Goal: Task Accomplishment & Management: Use online tool/utility

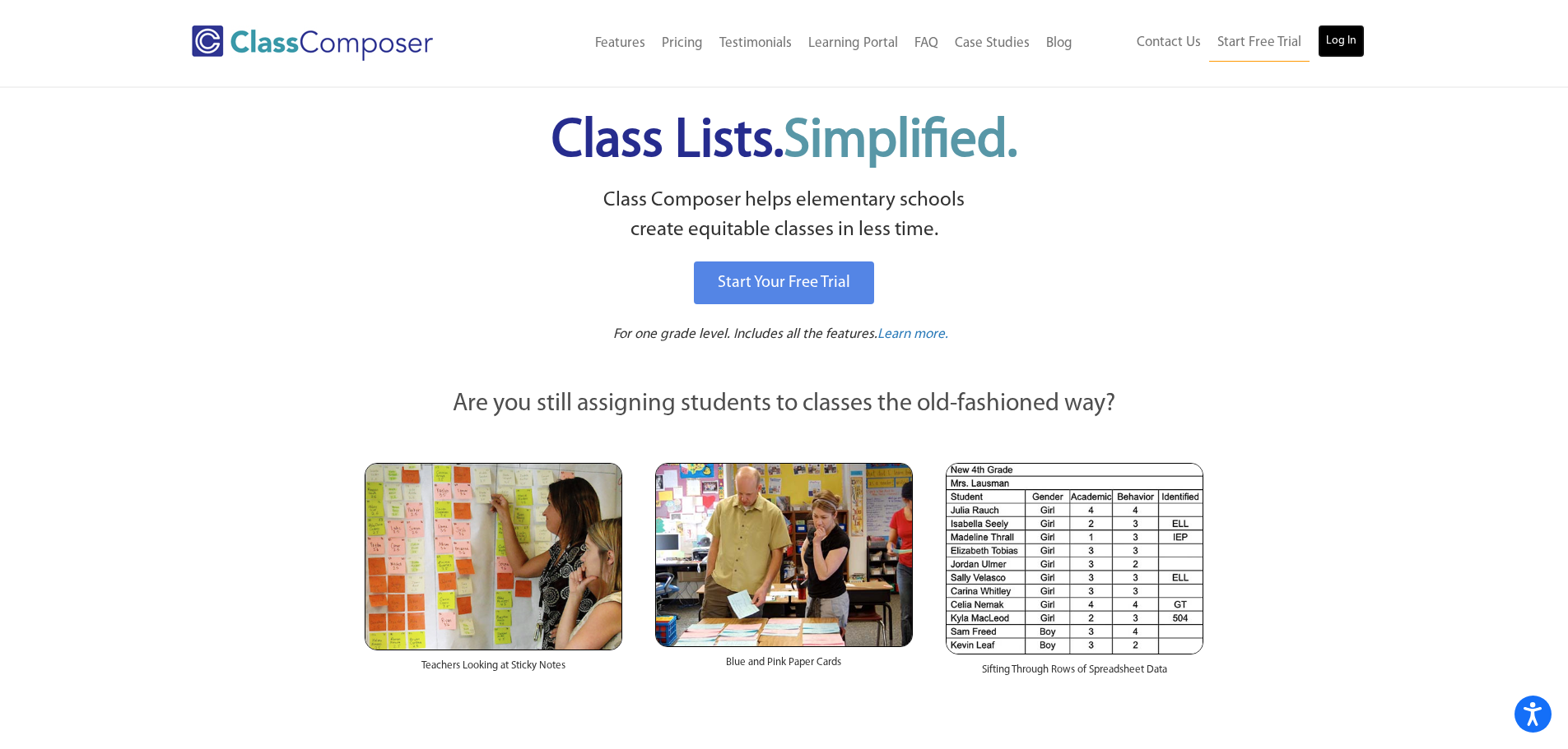
click at [1331, 41] on link "Log In" at bounding box center [1340, 41] width 47 height 33
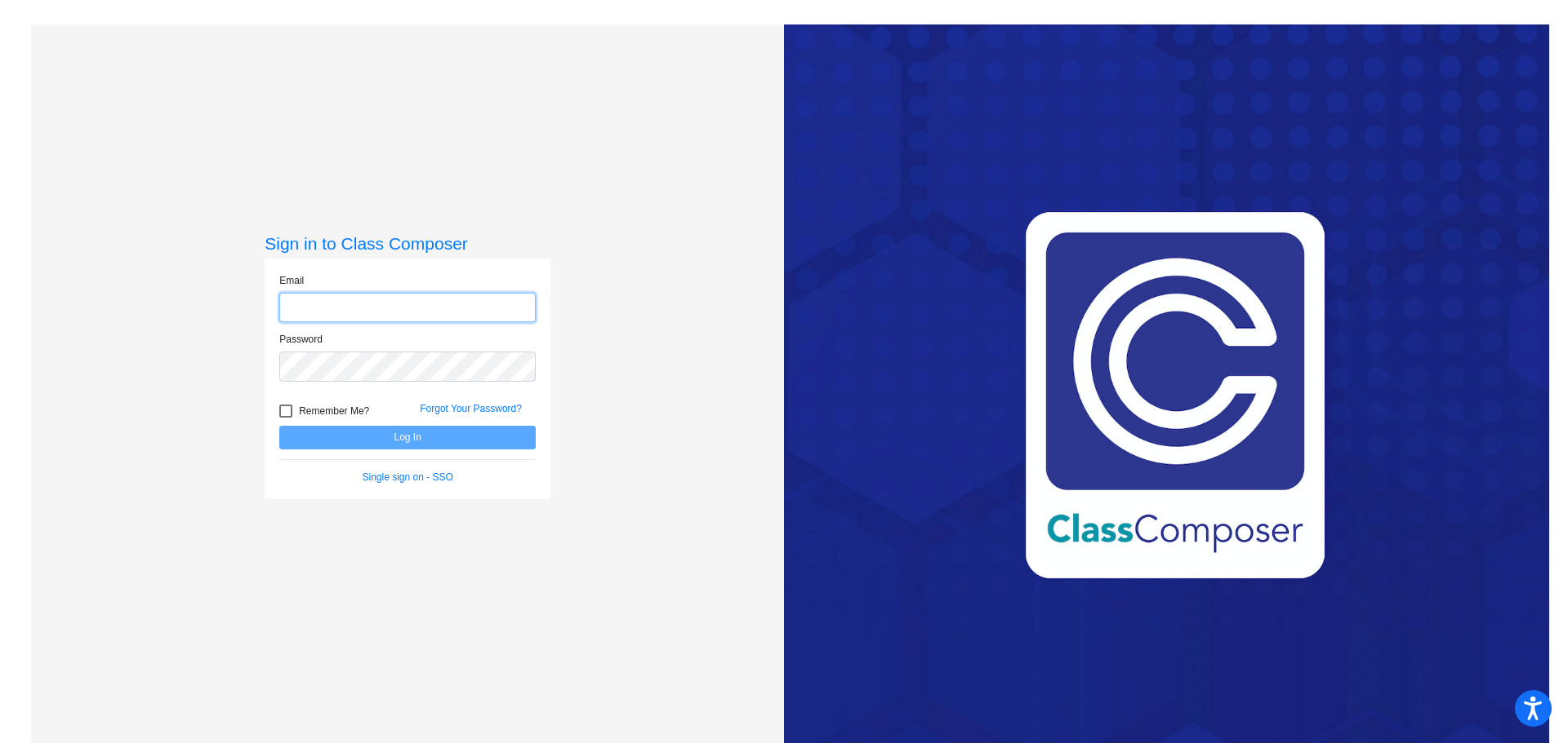
type input "mmangels@psd267.org"
click at [377, 436] on button "Log In" at bounding box center [407, 438] width 256 height 24
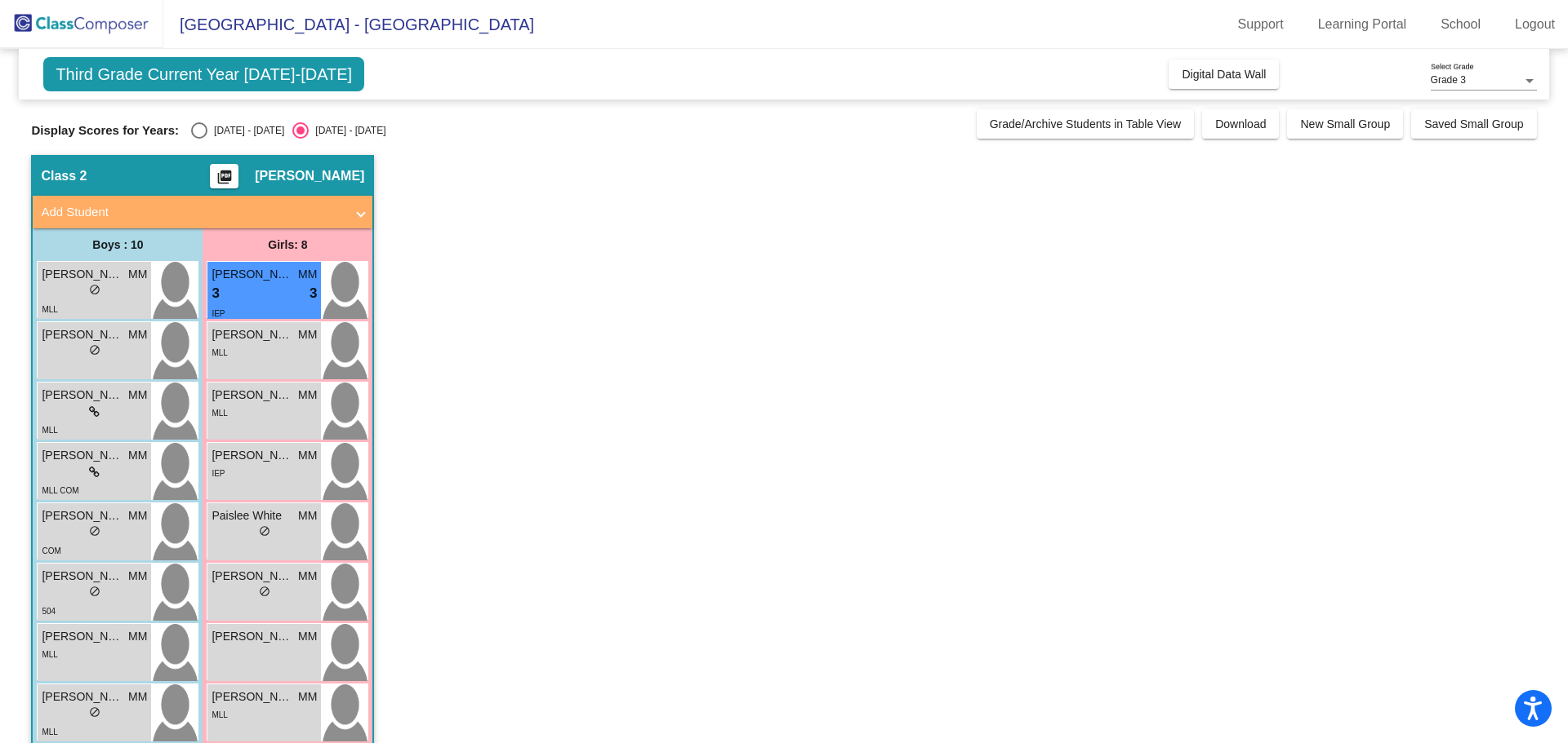
click at [198, 127] on div "Select an option" at bounding box center [199, 131] width 16 height 16
click at [198, 139] on input "2024 - 2025" at bounding box center [198, 139] width 1 height 1
radio input "true"
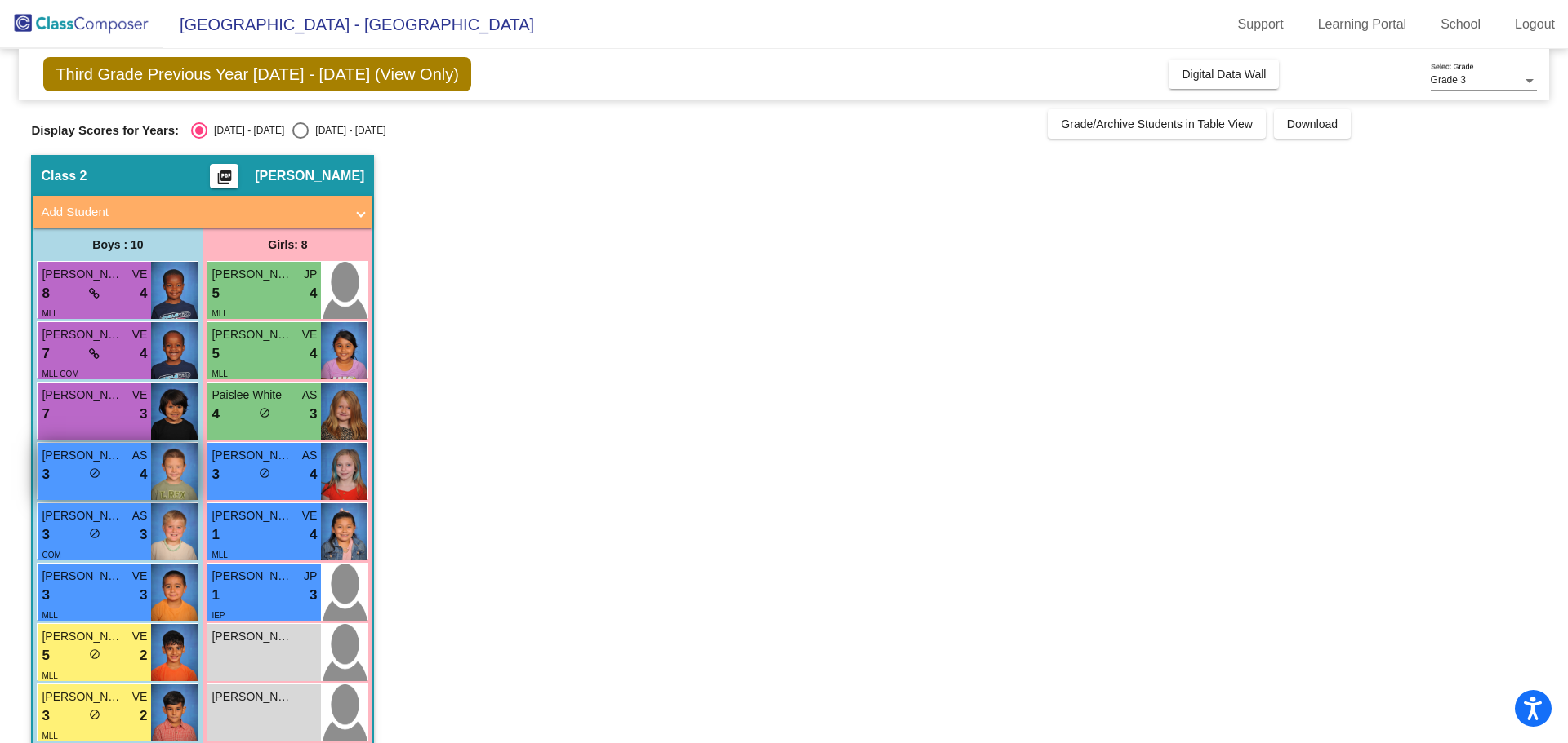
click at [77, 455] on span "Cullen Stenbakken" at bounding box center [83, 455] width 82 height 17
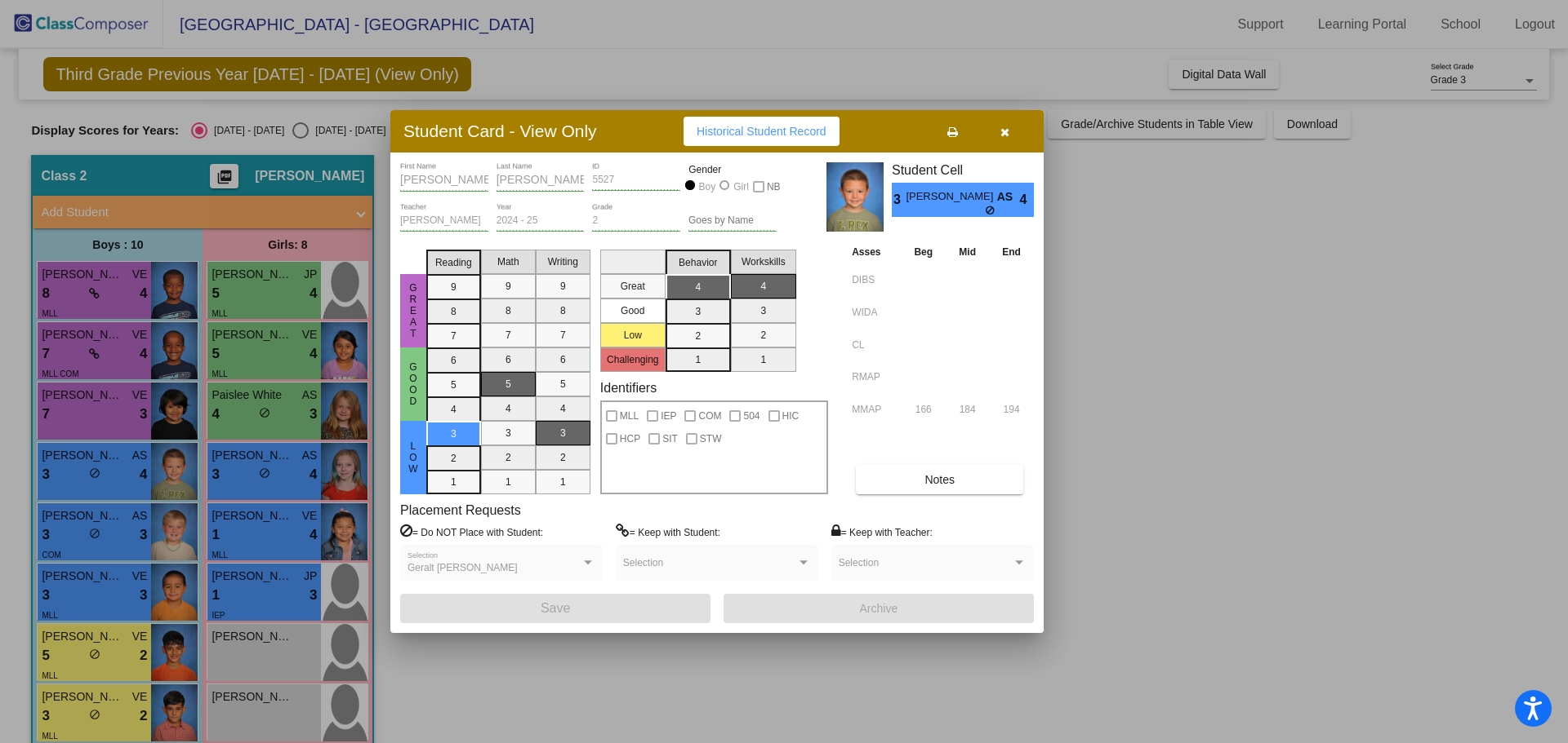
click at [76, 303] on div at bounding box center [784, 372] width 1568 height 743
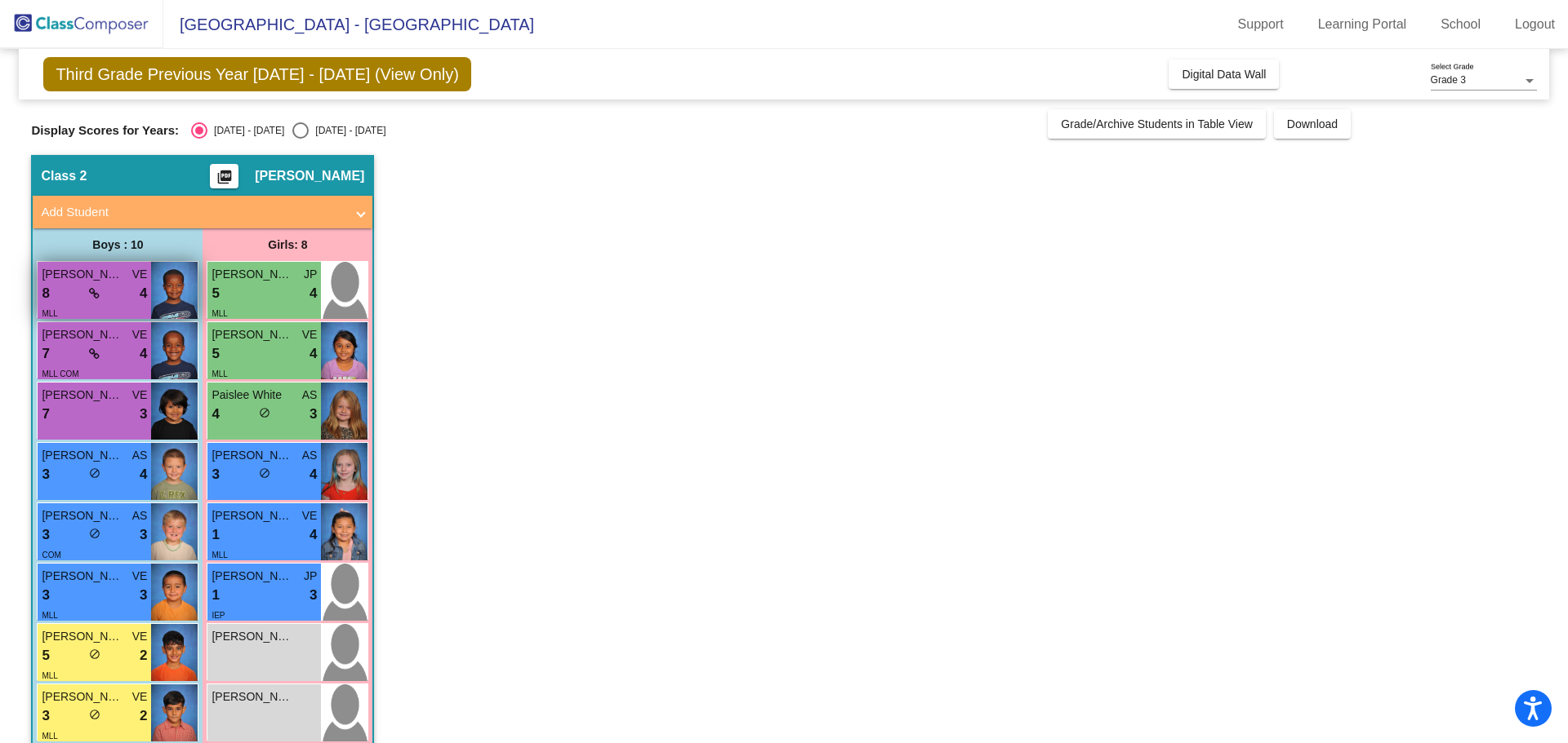
click at [84, 300] on div "8 lock do_not_disturb_alt 4" at bounding box center [94, 294] width 106 height 21
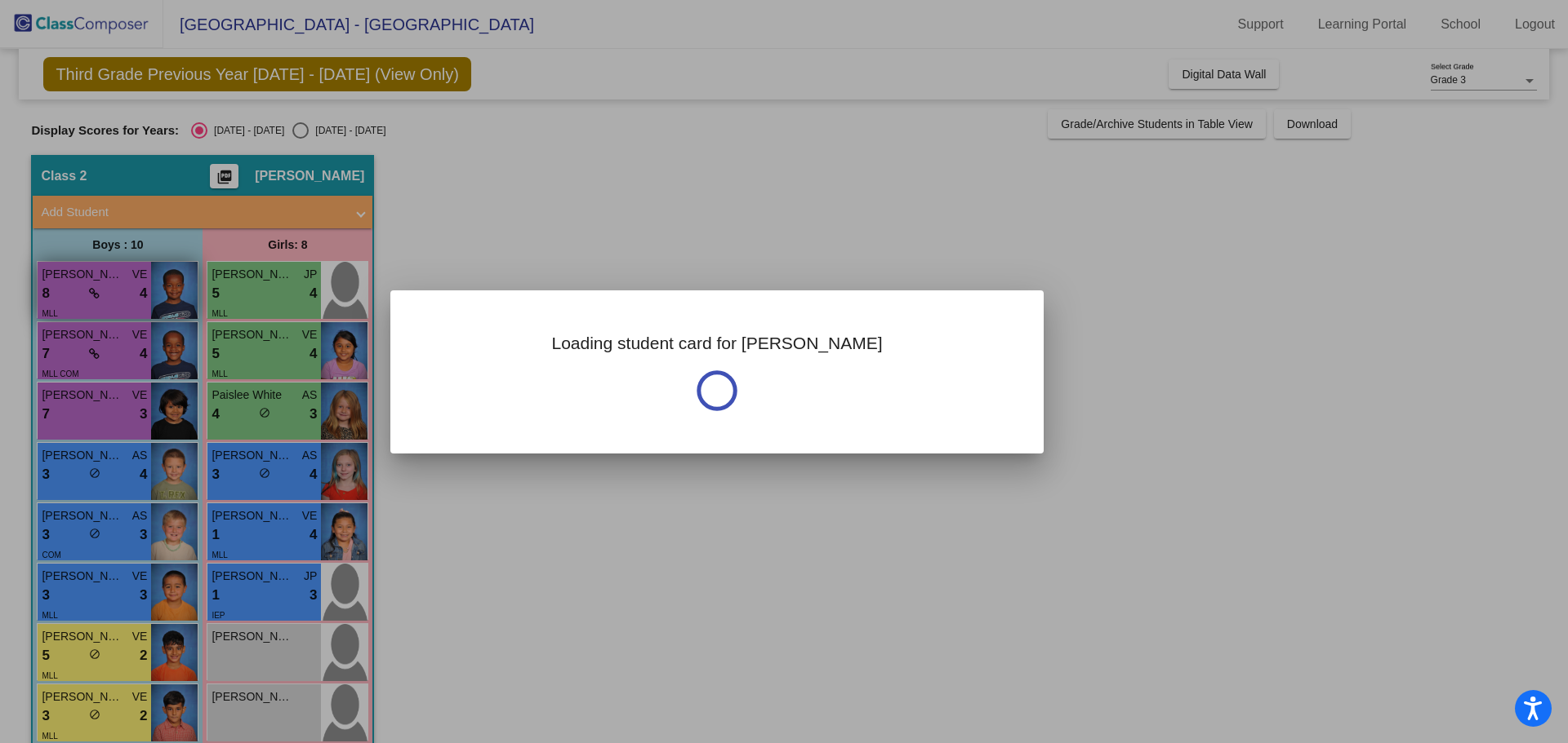
click at [84, 300] on div at bounding box center [784, 372] width 1568 height 743
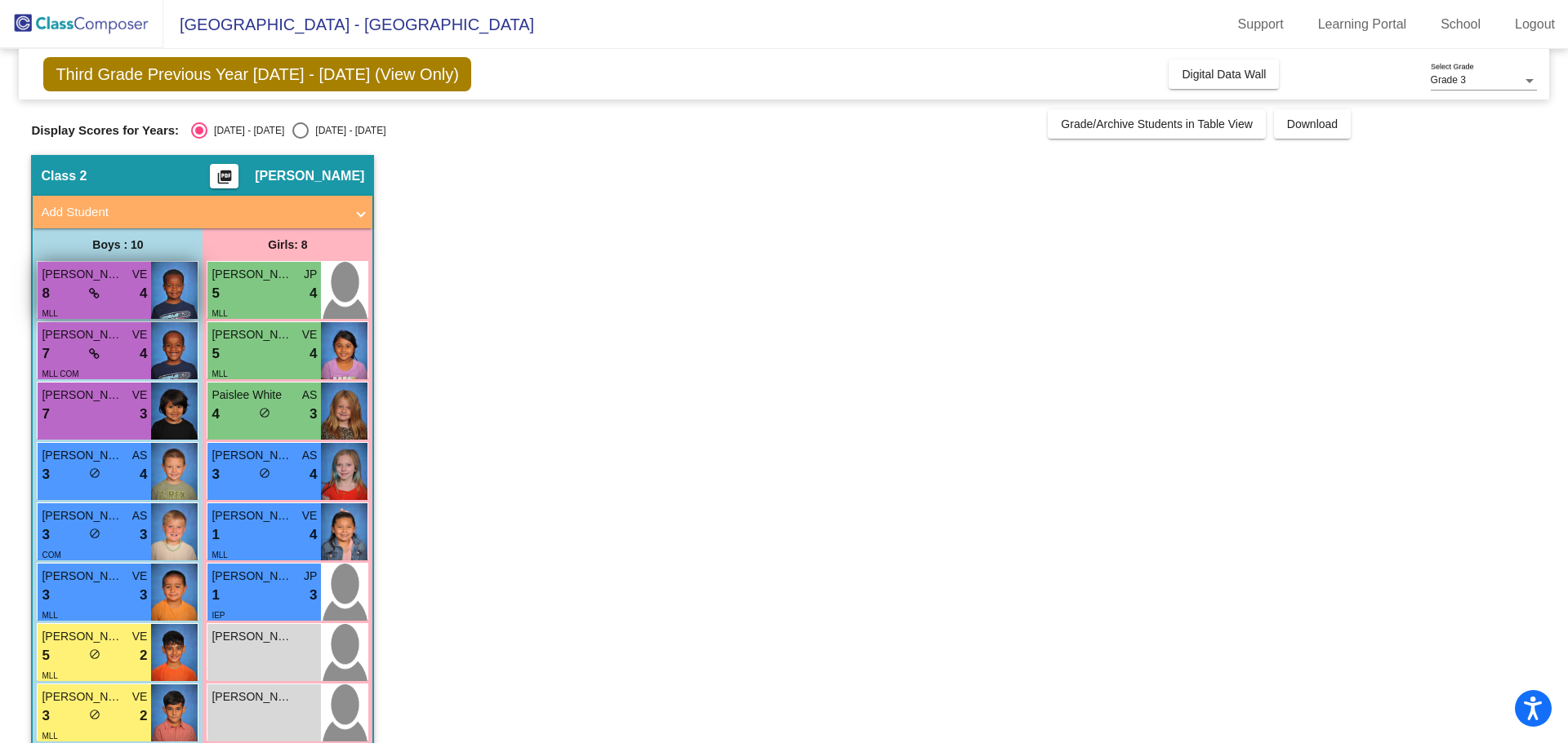
click at [84, 300] on div "8 lock do_not_disturb_alt 4" at bounding box center [94, 294] width 106 height 21
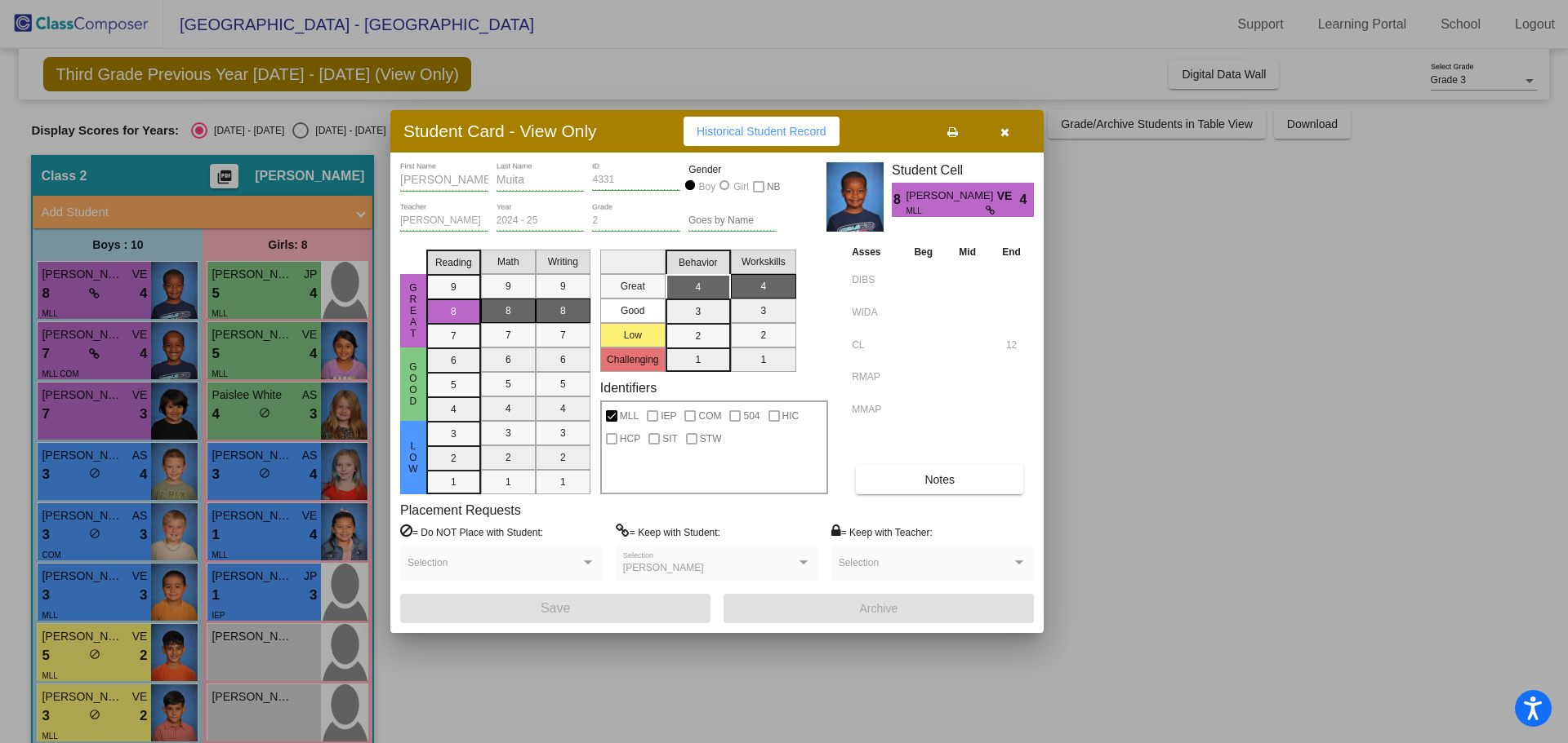
click at [70, 347] on div at bounding box center [784, 372] width 1568 height 743
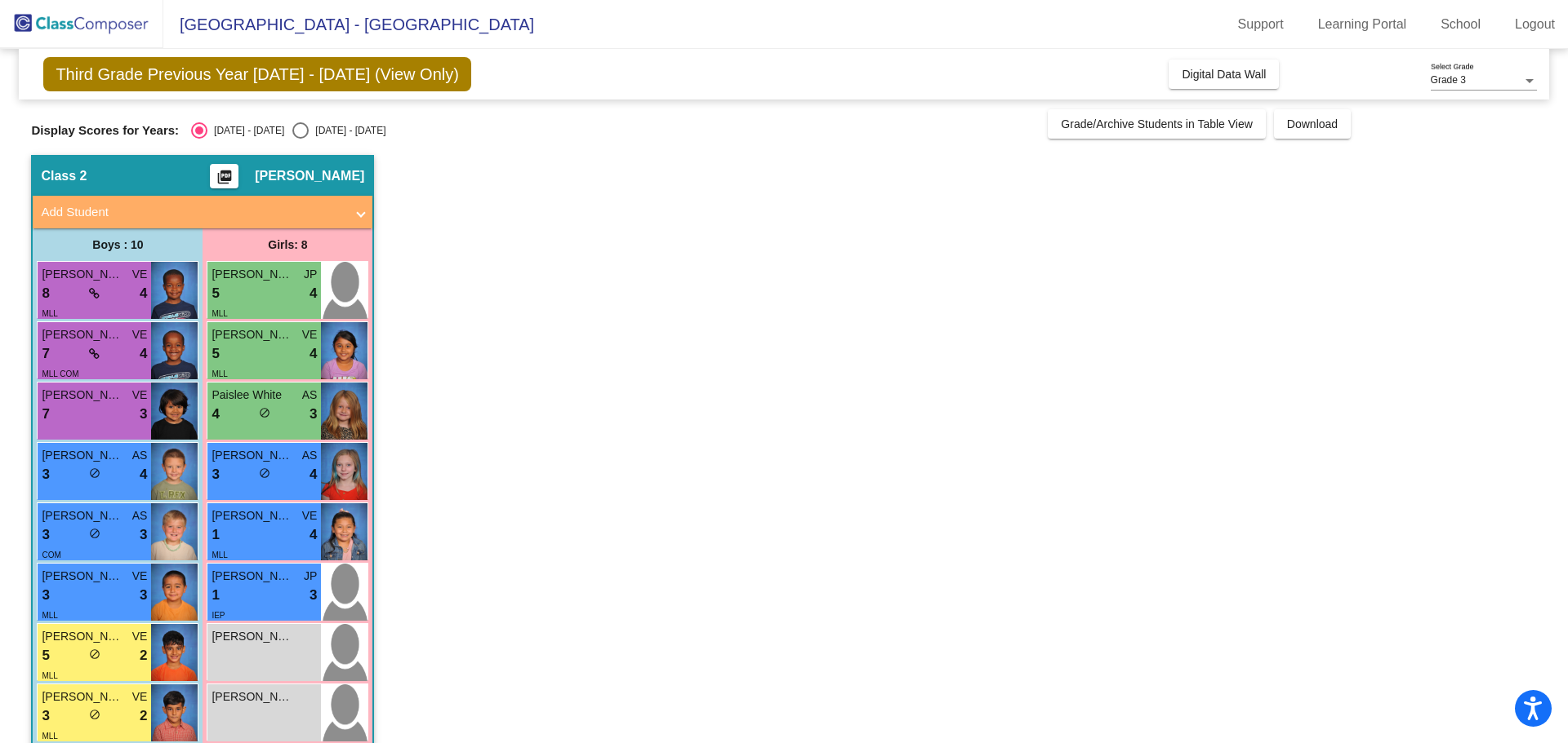
click at [70, 347] on div "7 lock do_not_disturb_alt 4" at bounding box center [94, 354] width 106 height 21
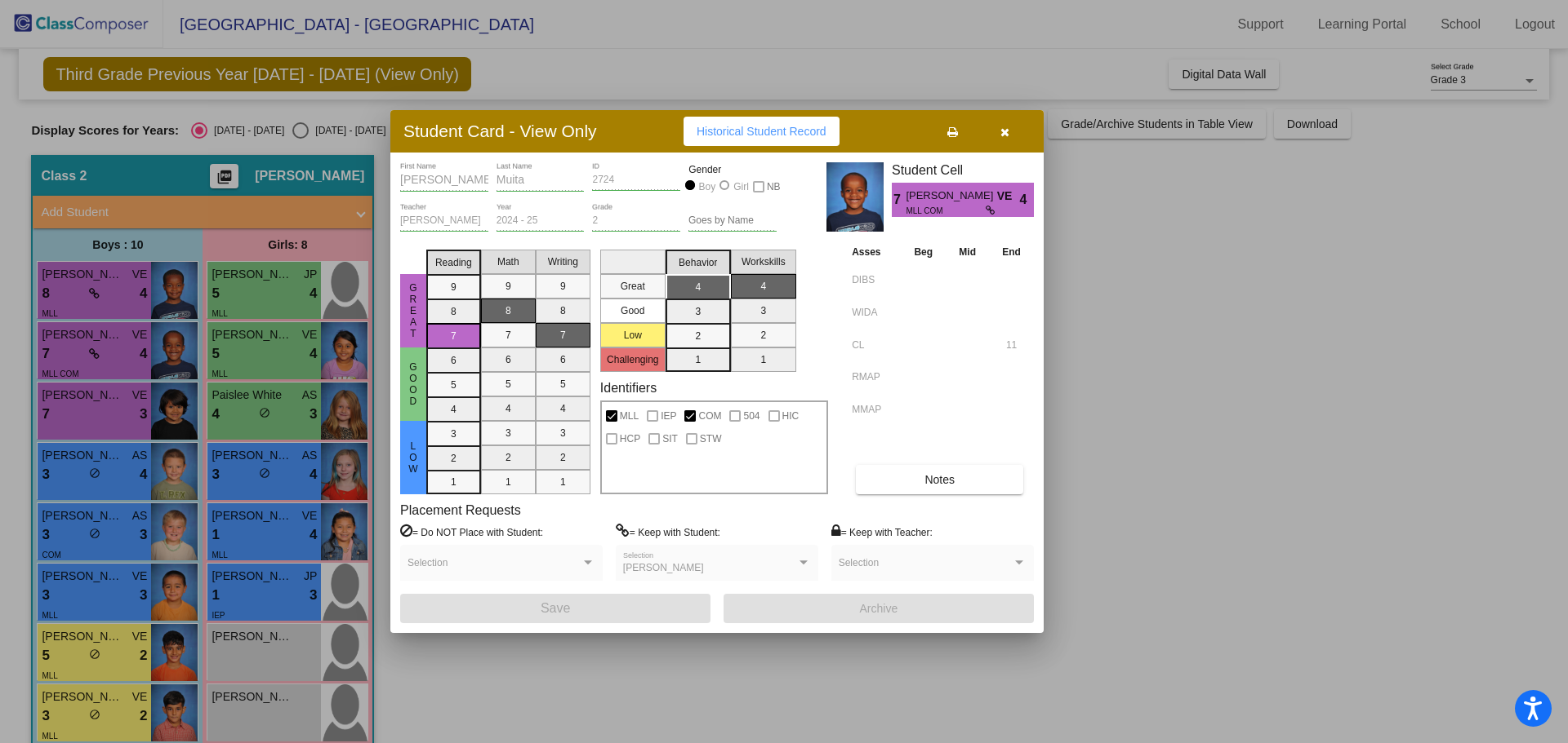
click at [76, 415] on div at bounding box center [784, 372] width 1568 height 743
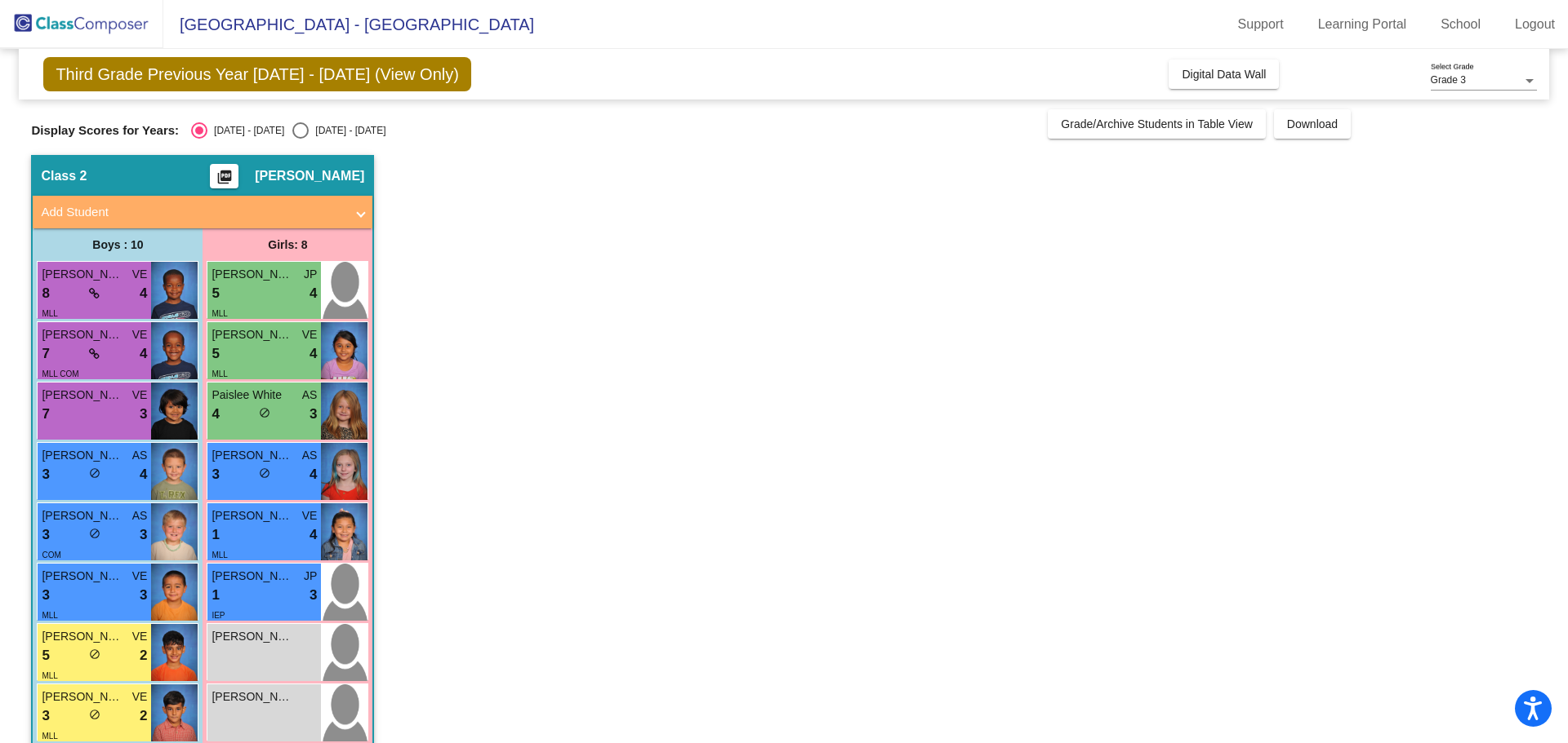
click at [76, 415] on div "7 lock do_not_disturb_alt 3" at bounding box center [94, 415] width 106 height 21
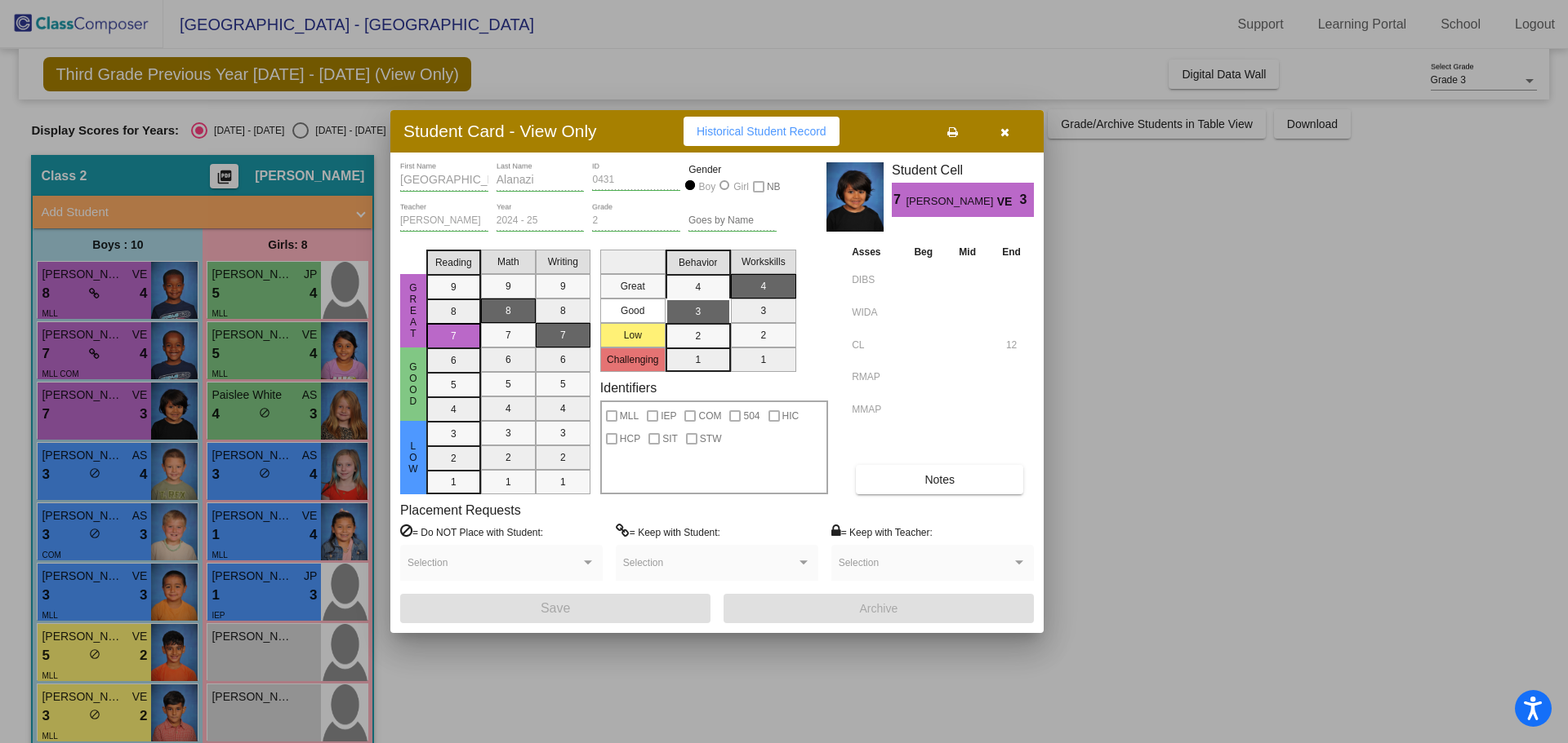
click at [111, 480] on div at bounding box center [784, 372] width 1568 height 743
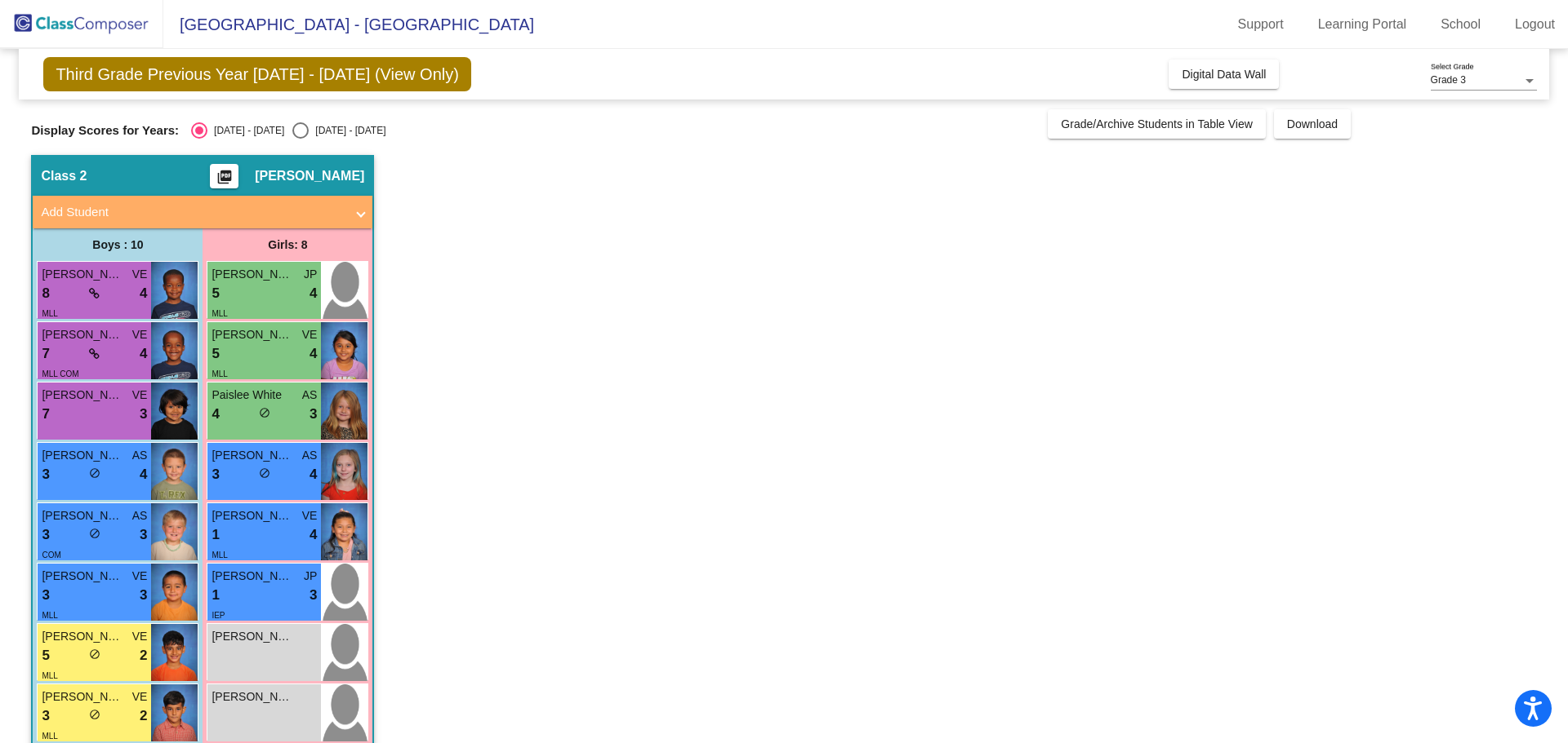
click at [111, 480] on div "3 lock do_not_disturb_alt 4" at bounding box center [94, 475] width 106 height 21
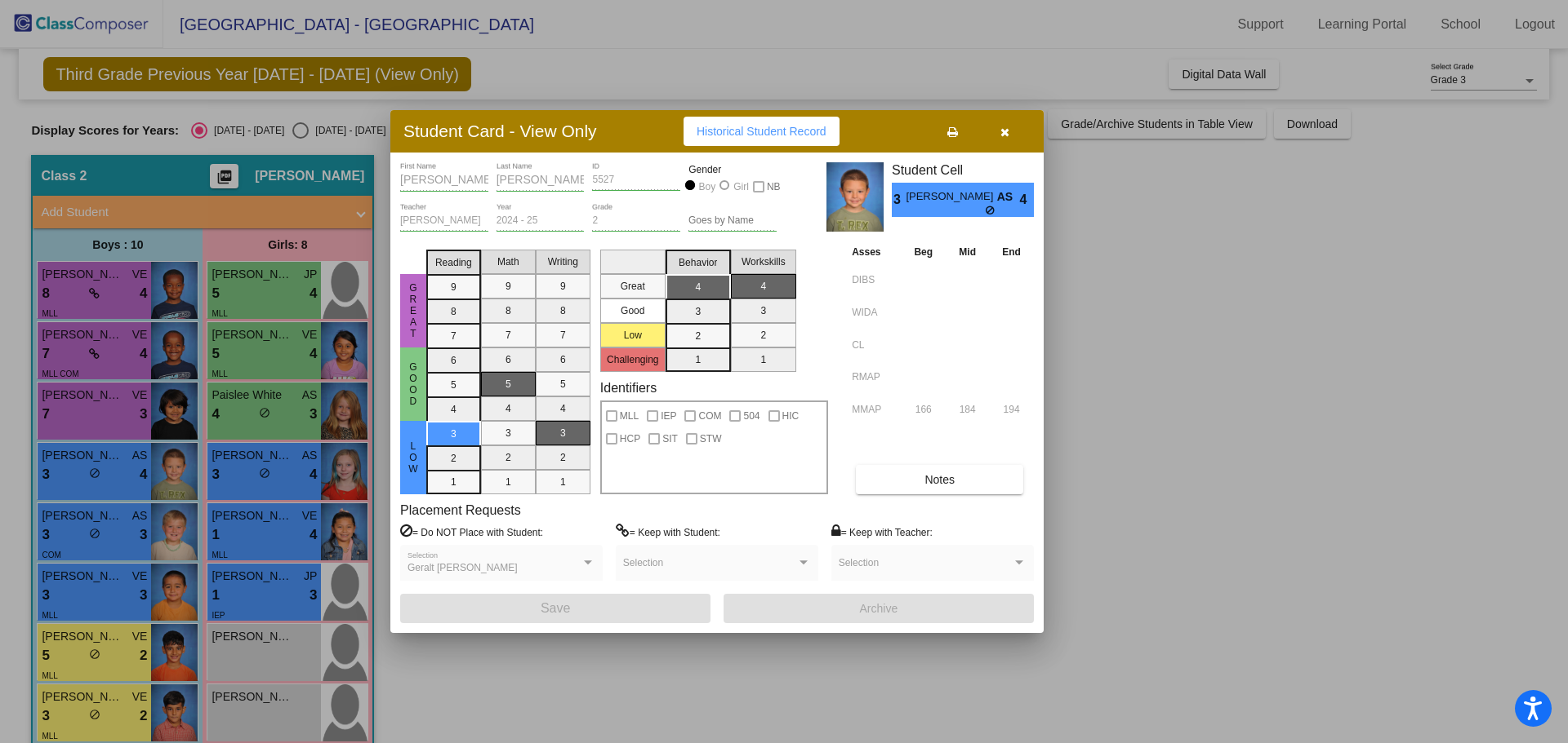
click at [122, 531] on div at bounding box center [784, 372] width 1568 height 743
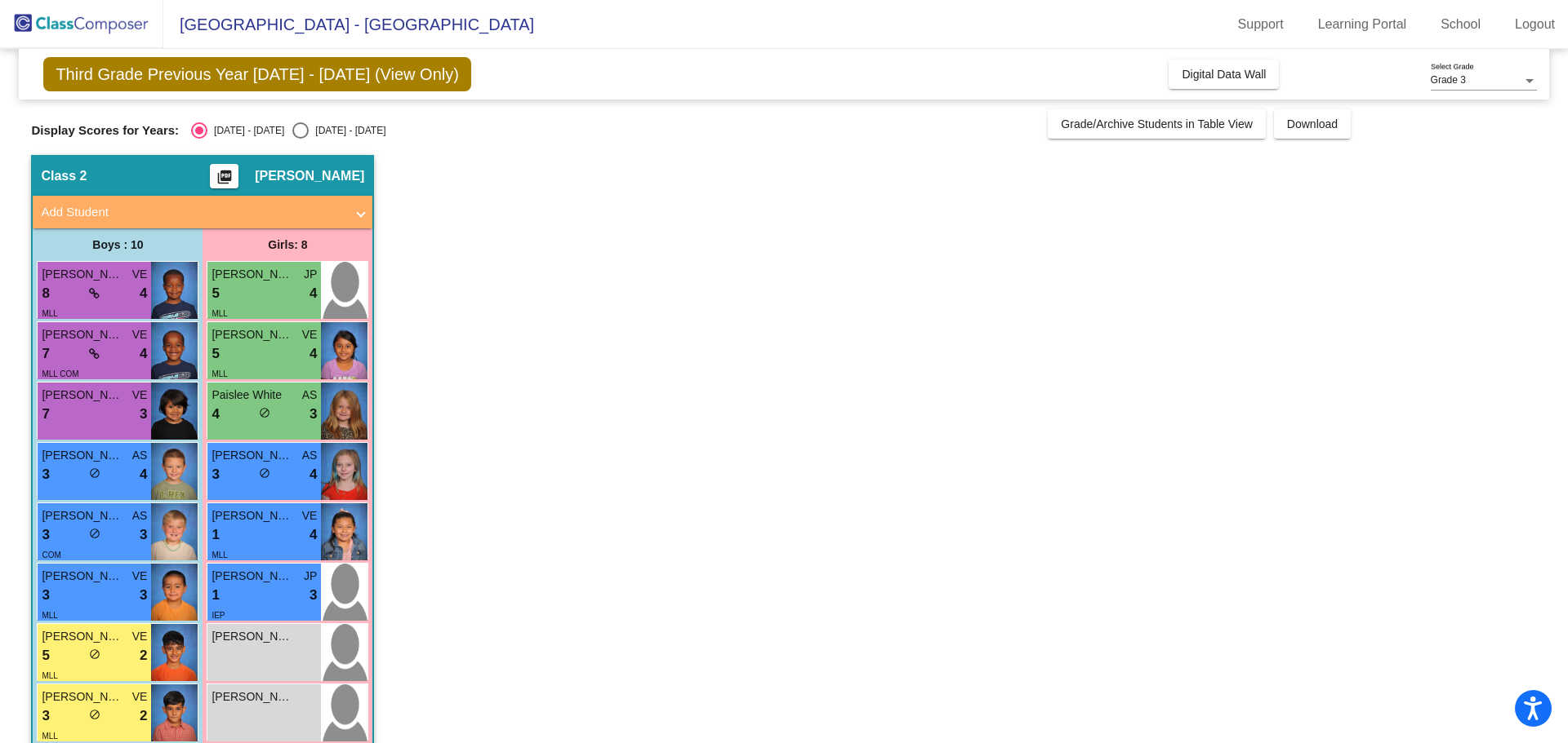
click at [122, 531] on div "3 lock do_not_disturb_alt 3" at bounding box center [94, 535] width 106 height 21
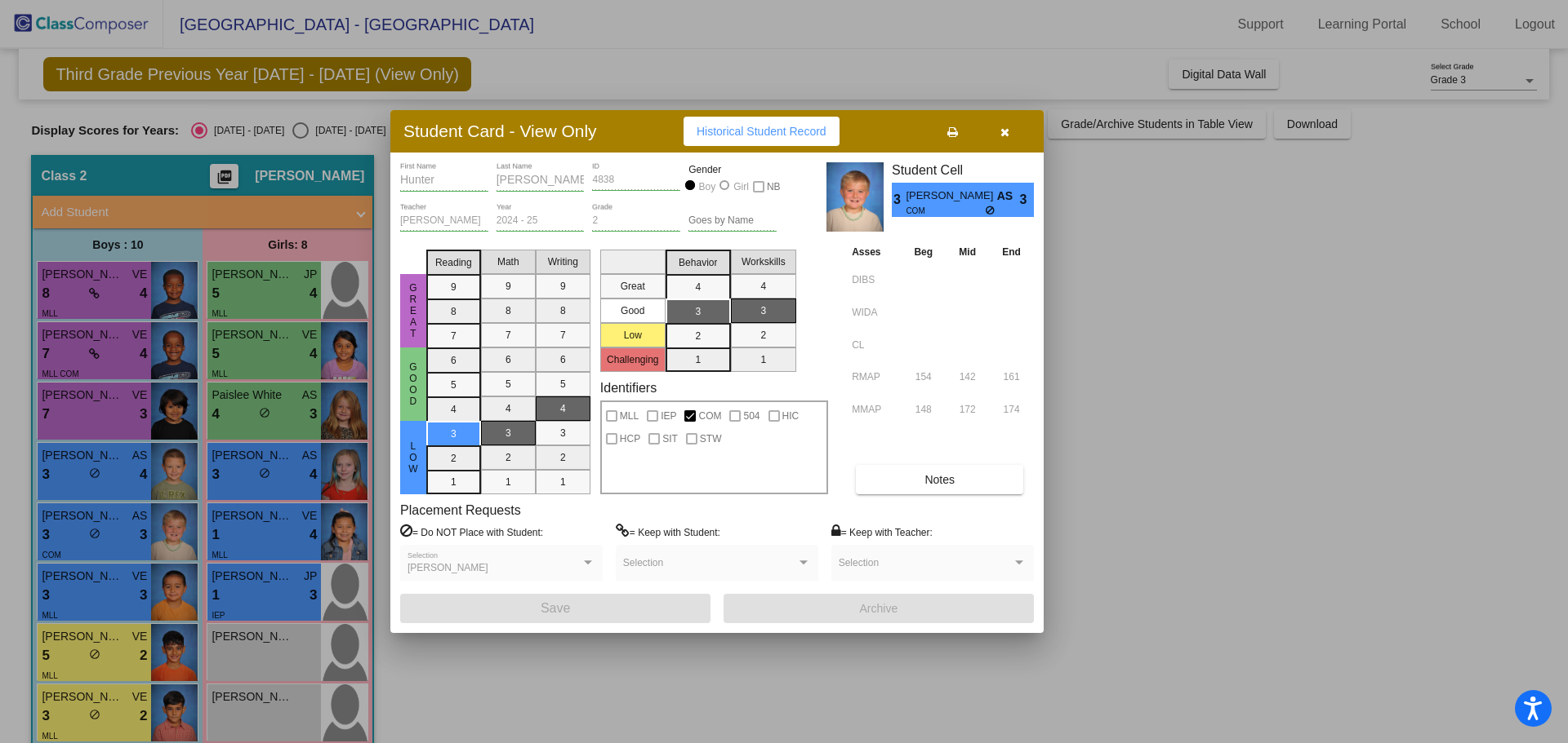
click at [120, 595] on div at bounding box center [784, 372] width 1568 height 743
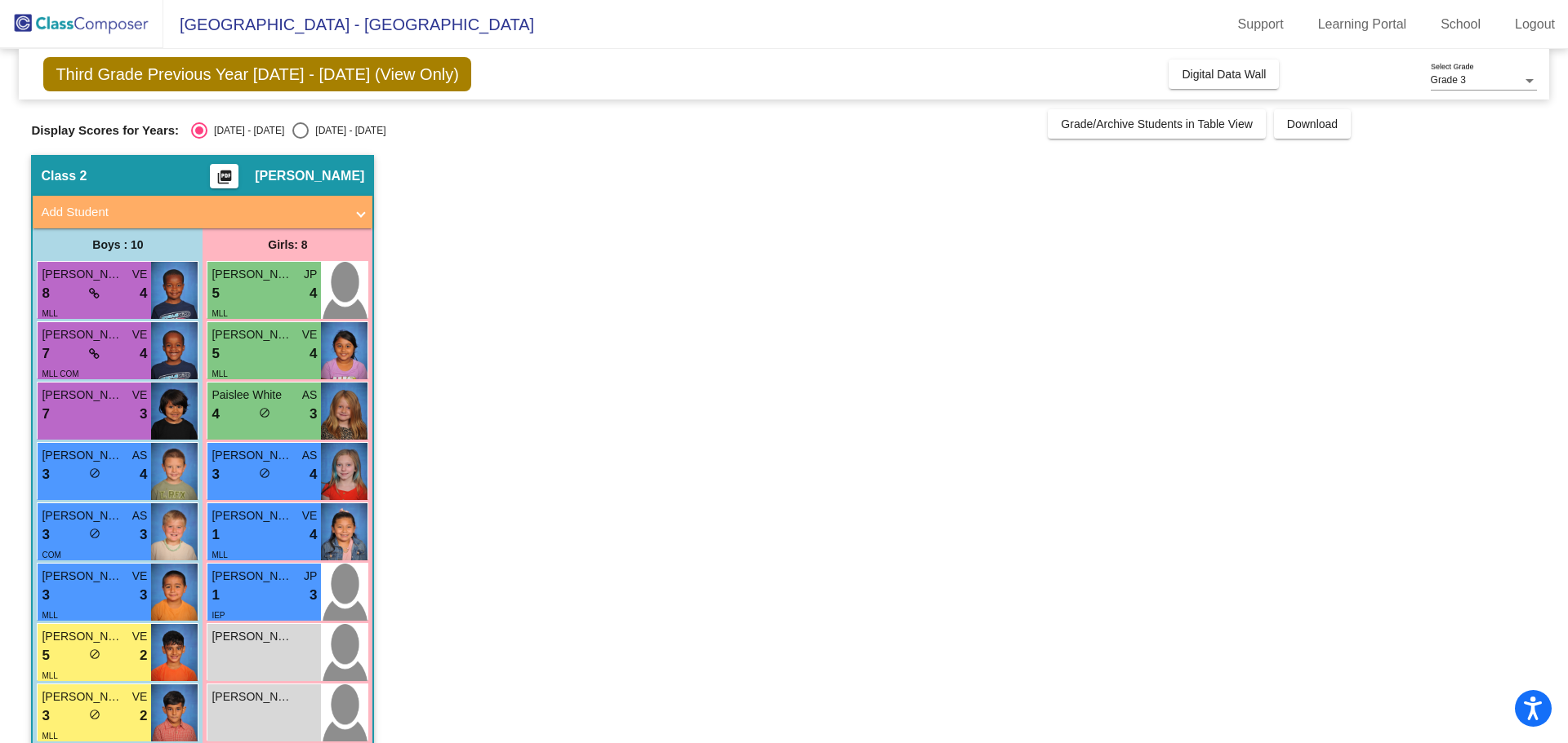
click at [120, 595] on div "3 lock do_not_disturb_alt 3" at bounding box center [94, 596] width 106 height 21
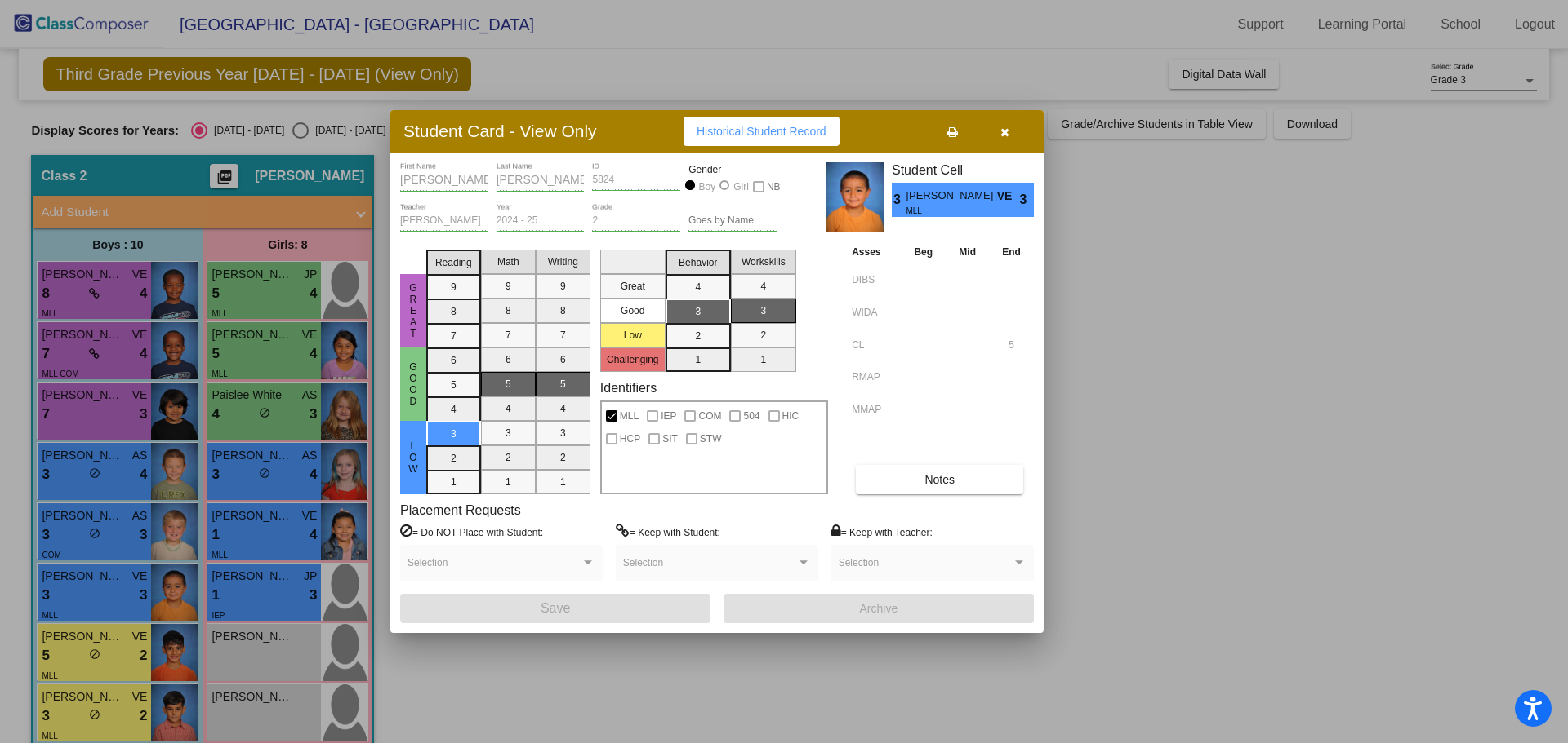
click at [120, 662] on div at bounding box center [784, 372] width 1568 height 743
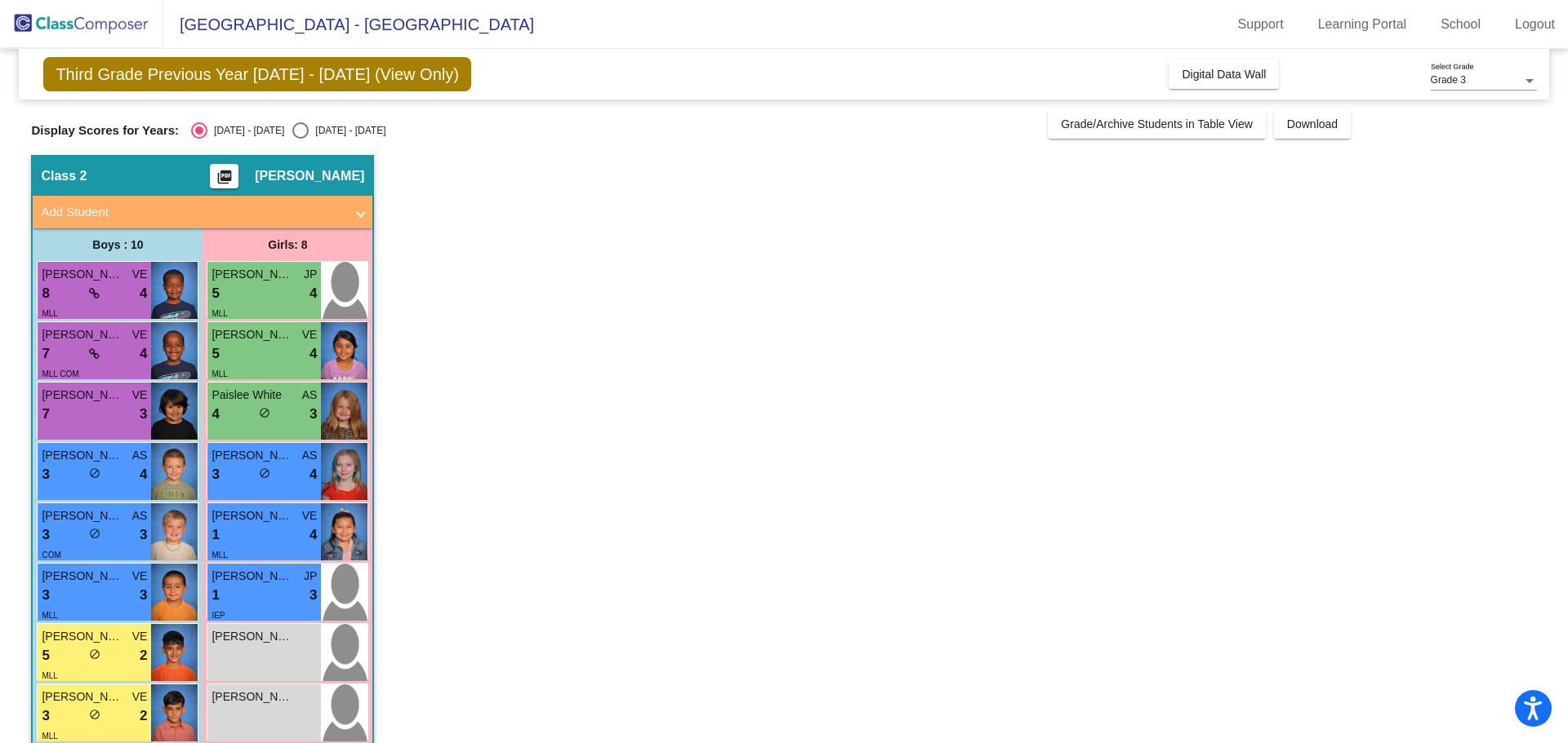
click at [120, 662] on div "5 lock do_not_disturb_alt 2" at bounding box center [94, 656] width 106 height 21
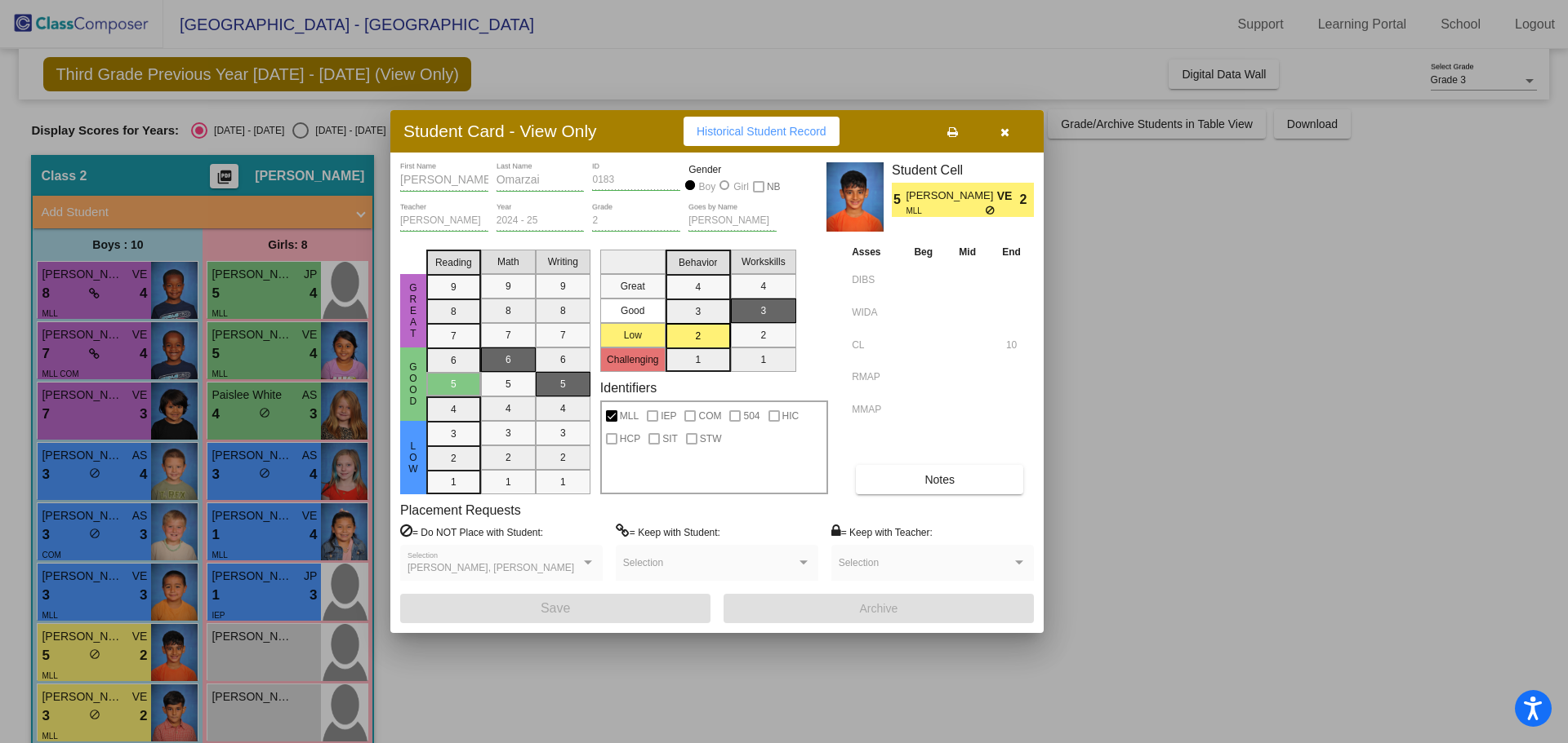
click at [124, 720] on div at bounding box center [784, 372] width 1568 height 743
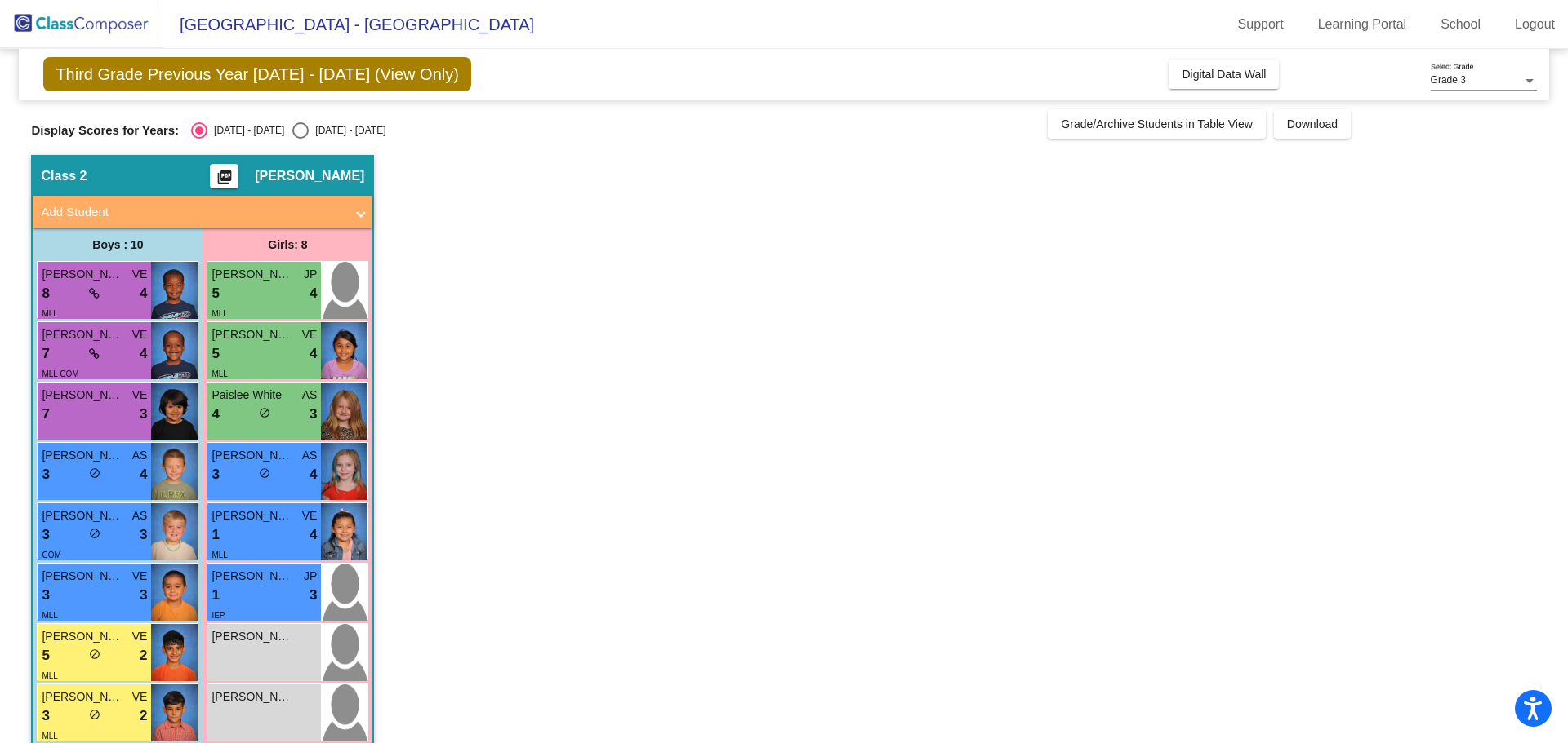
click at [124, 720] on div "3 lock do_not_disturb_alt 2" at bounding box center [94, 717] width 106 height 21
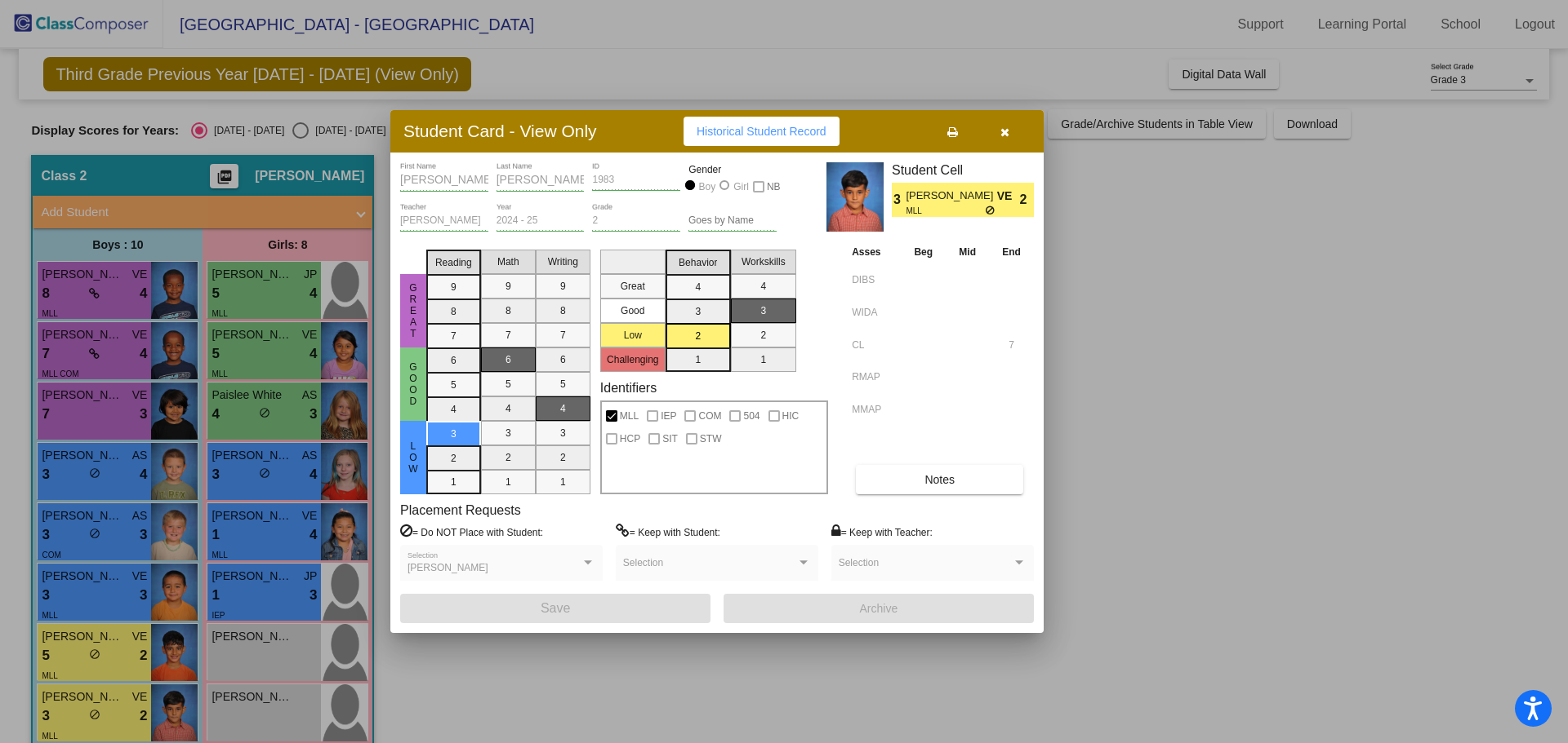
click at [1003, 128] on icon "button" at bounding box center [1005, 133] width 9 height 11
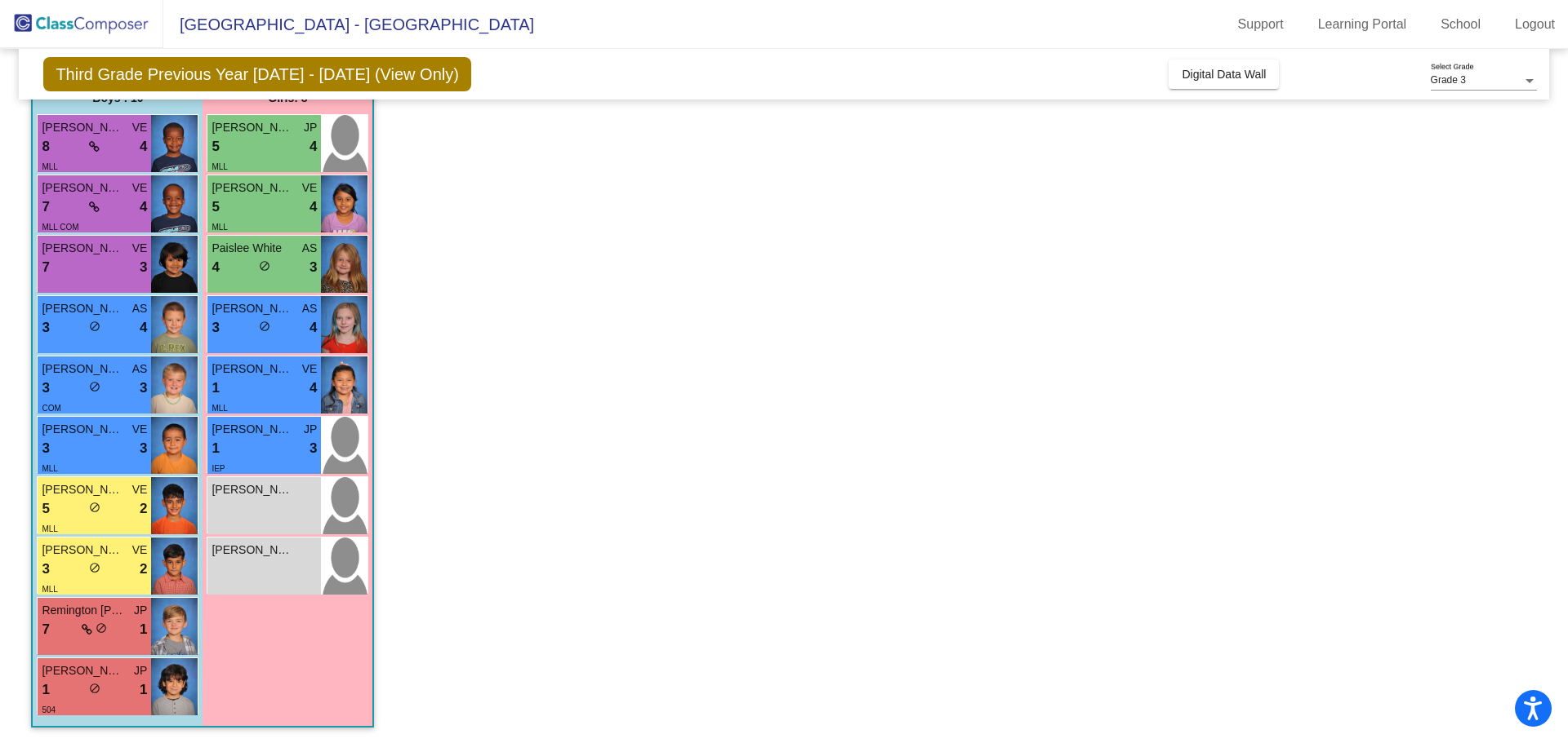
scroll to position [147, 0]
click at [65, 626] on div "7 lock do_not_disturb_alt 1" at bounding box center [94, 629] width 106 height 21
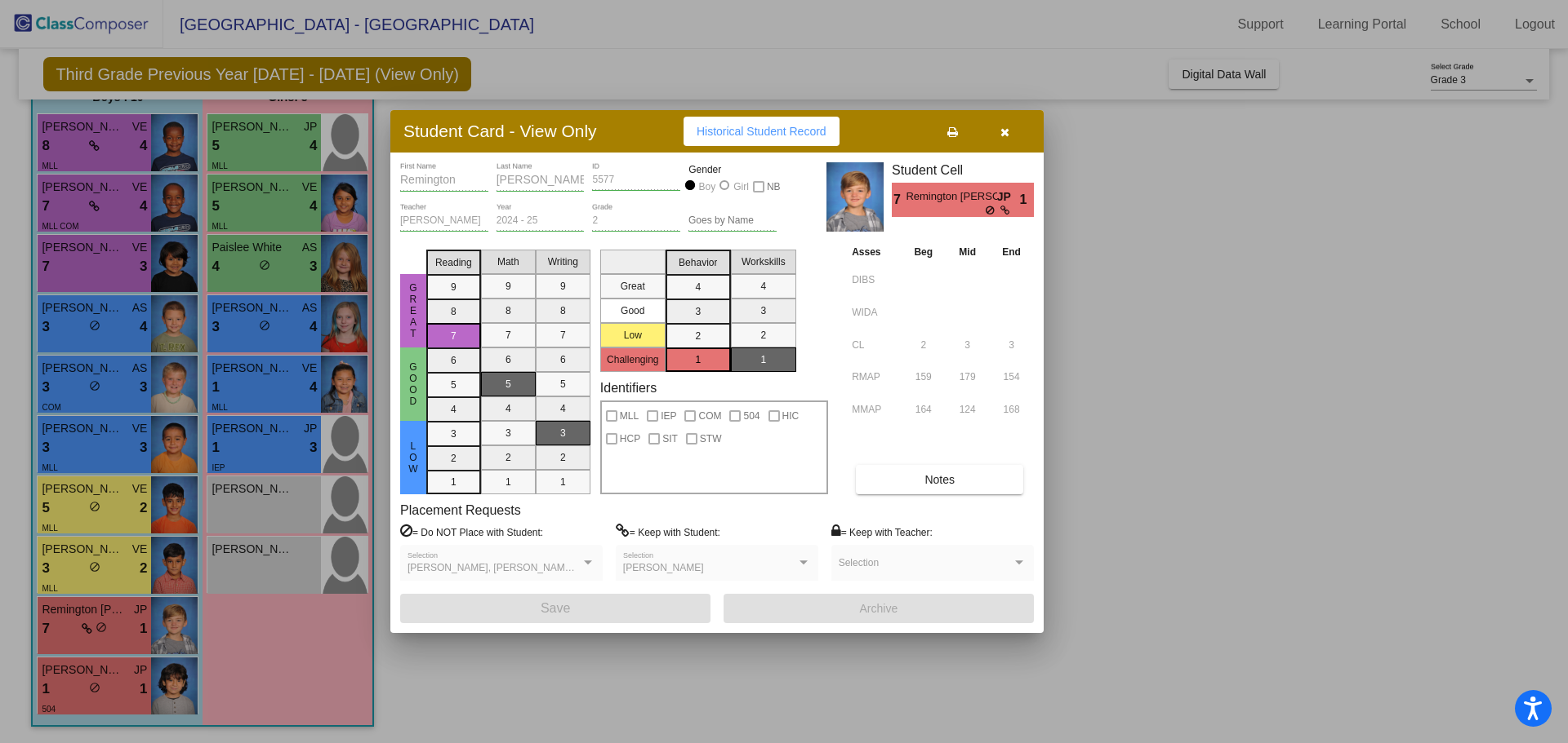
click at [280, 158] on div at bounding box center [784, 372] width 1568 height 743
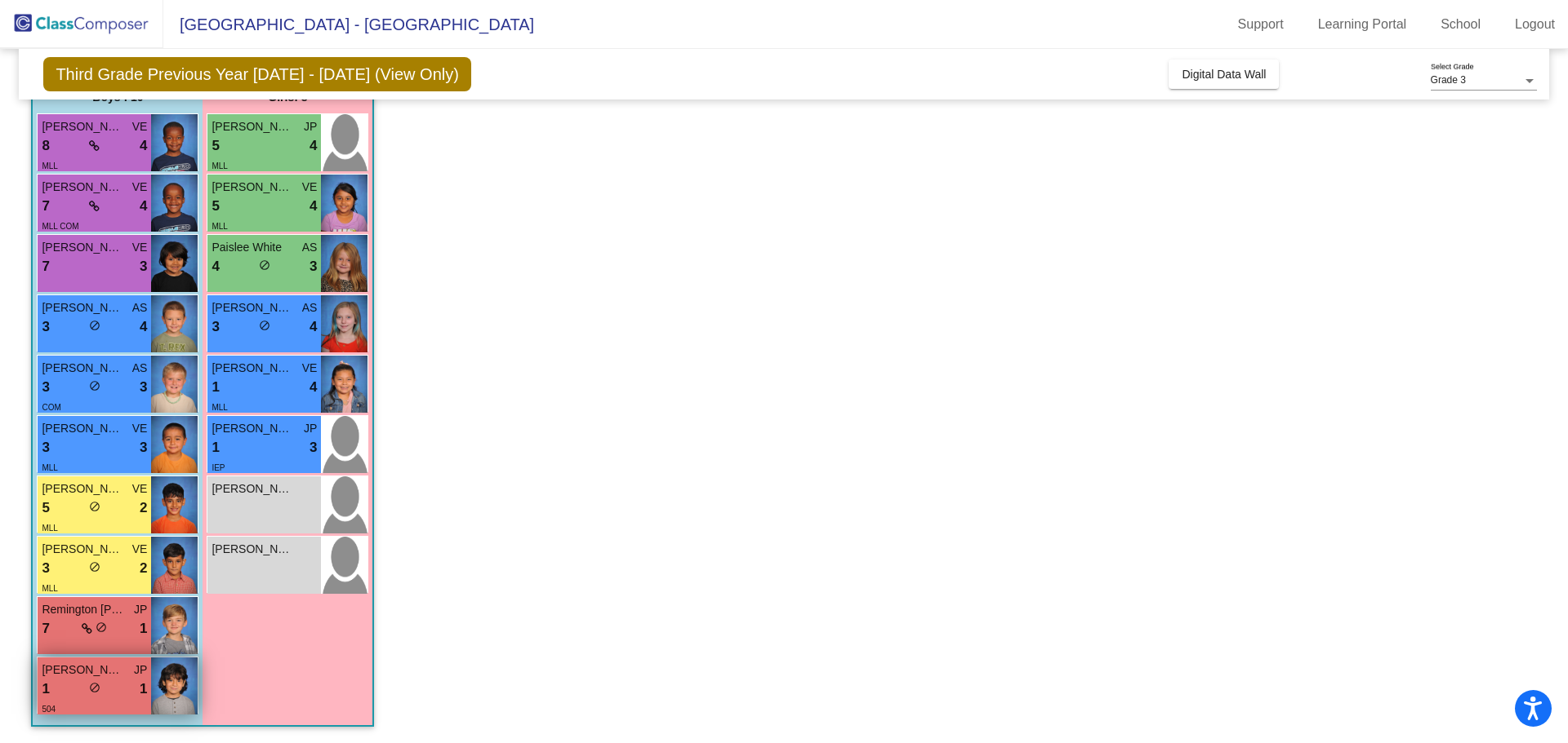
click at [120, 697] on div "1 lock do_not_disturb_alt 1" at bounding box center [94, 690] width 106 height 21
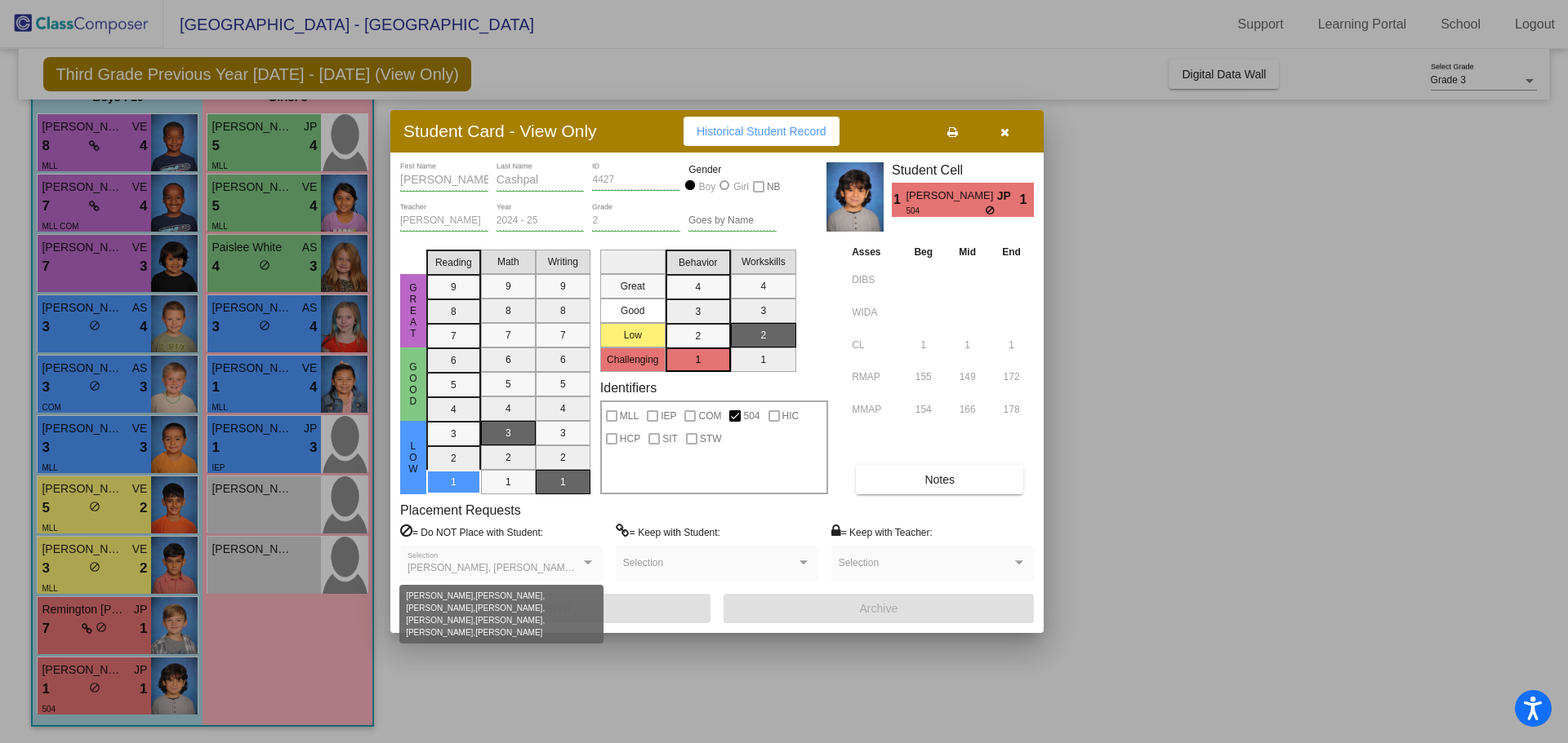
click at [585, 561] on div at bounding box center [588, 562] width 8 height 4
click at [586, 561] on div at bounding box center [588, 562] width 8 height 4
click at [1004, 129] on icon "button" at bounding box center [1005, 133] width 9 height 11
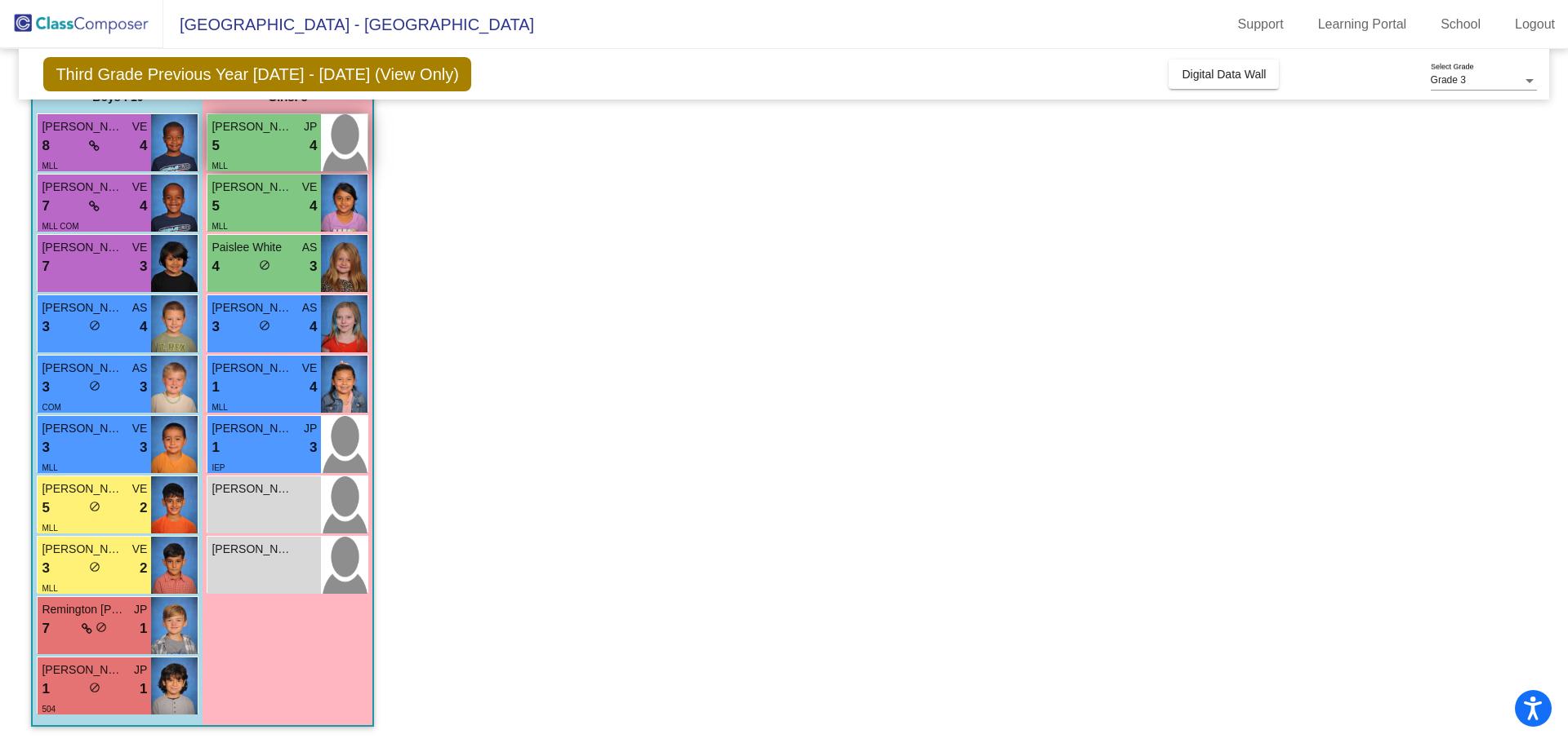
click at [276, 148] on div "5 lock do_not_disturb_alt 4" at bounding box center [264, 146] width 106 height 21
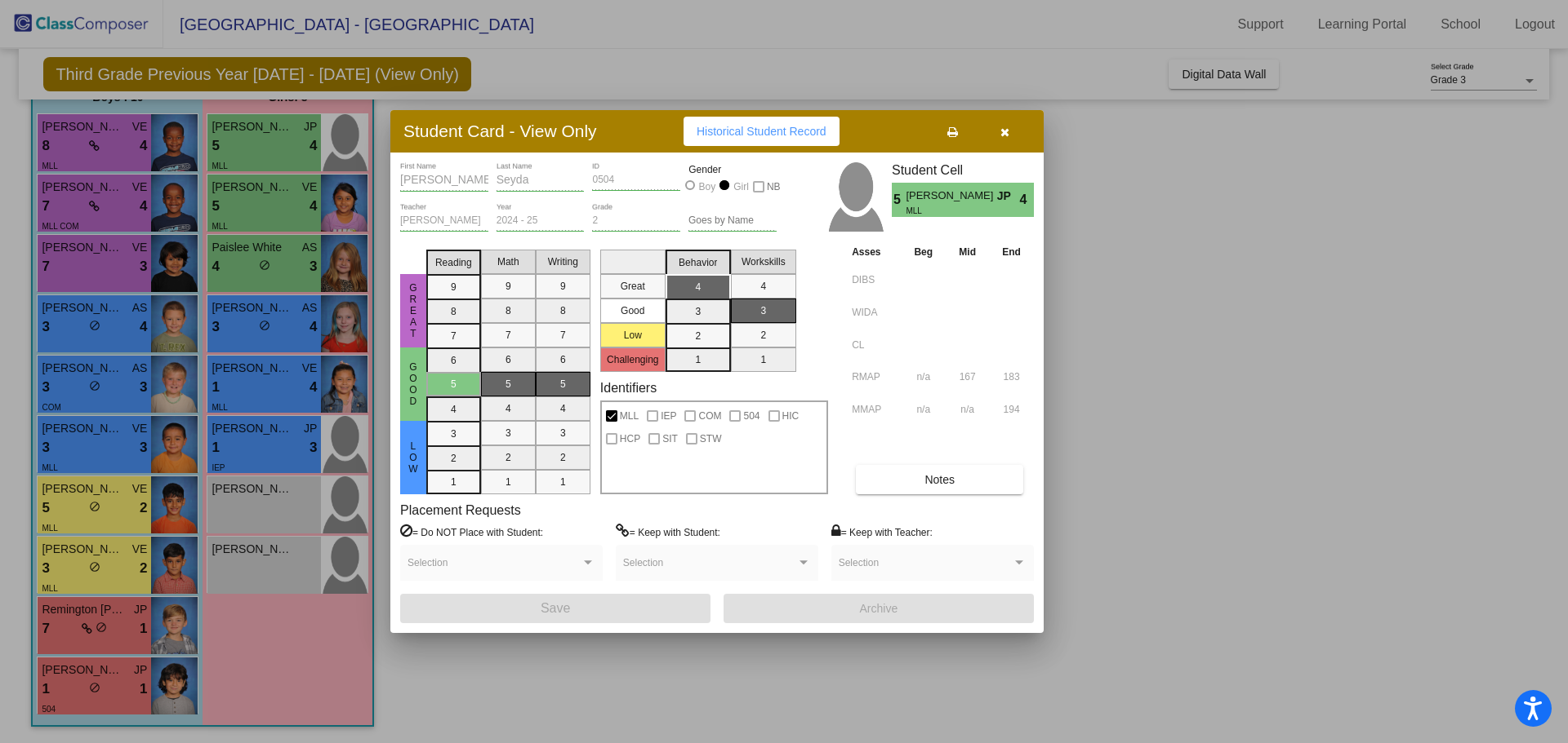
click at [279, 204] on div at bounding box center [784, 372] width 1568 height 743
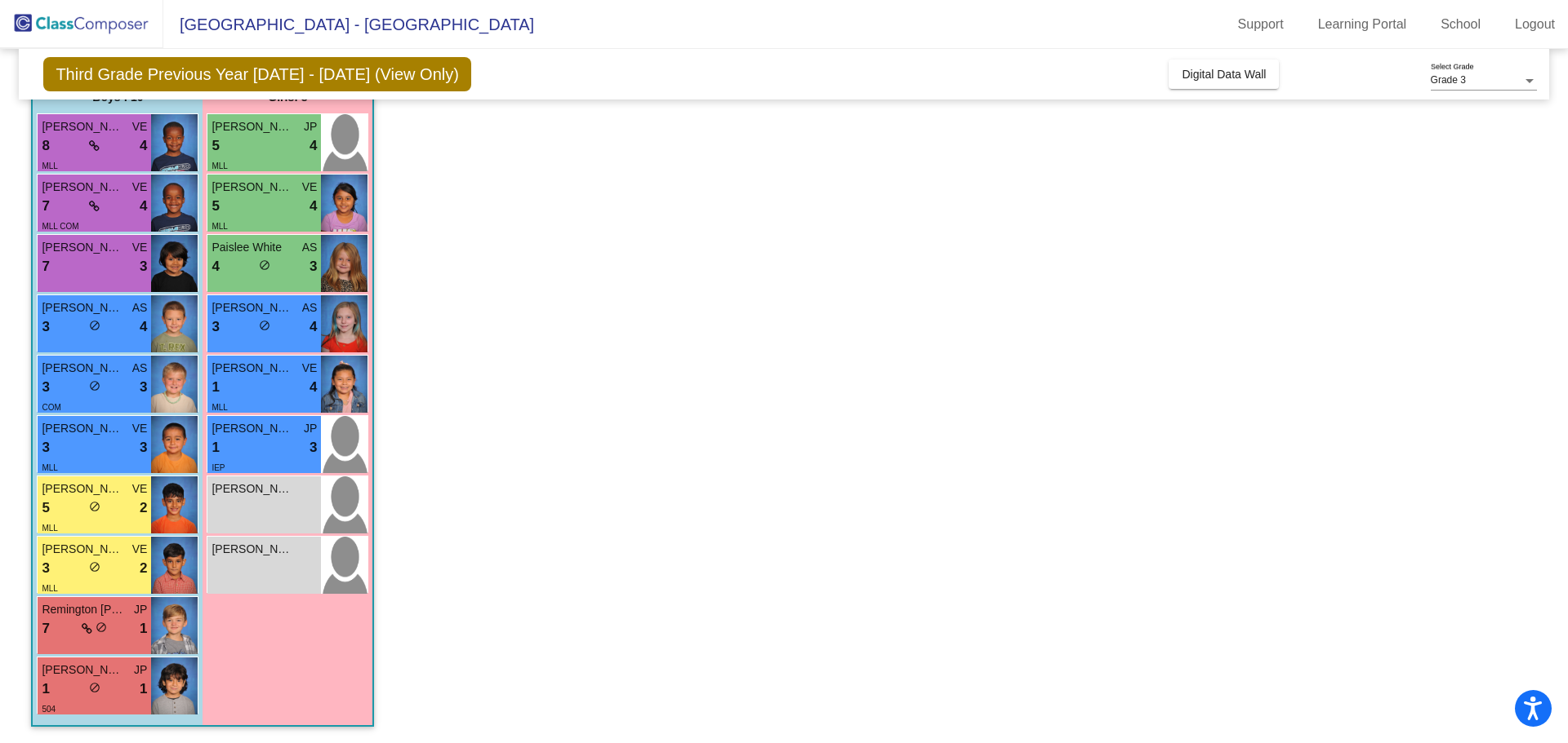
click at [279, 204] on div "5 lock do_not_disturb_alt 4" at bounding box center [264, 206] width 106 height 21
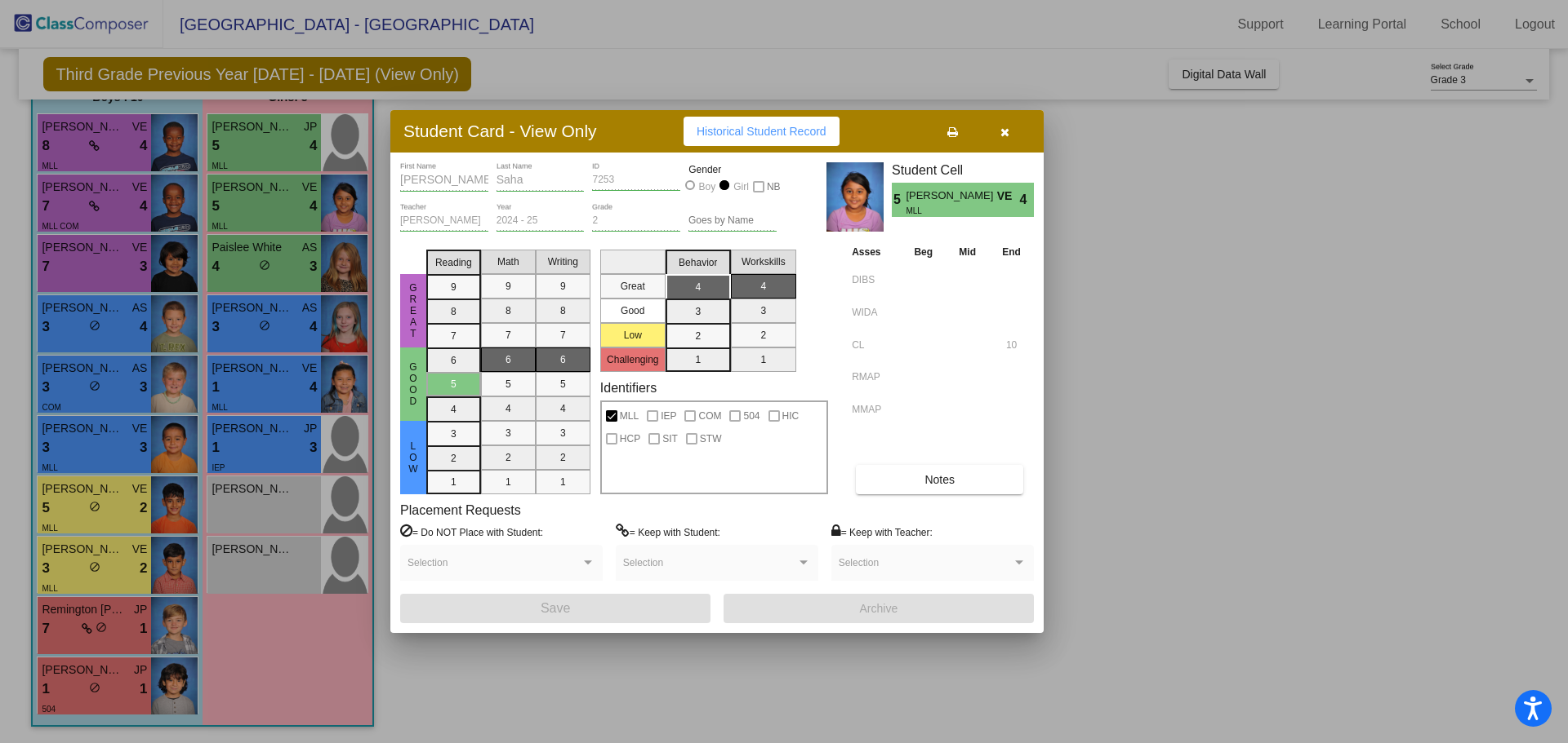
click at [287, 264] on div at bounding box center [784, 372] width 1568 height 743
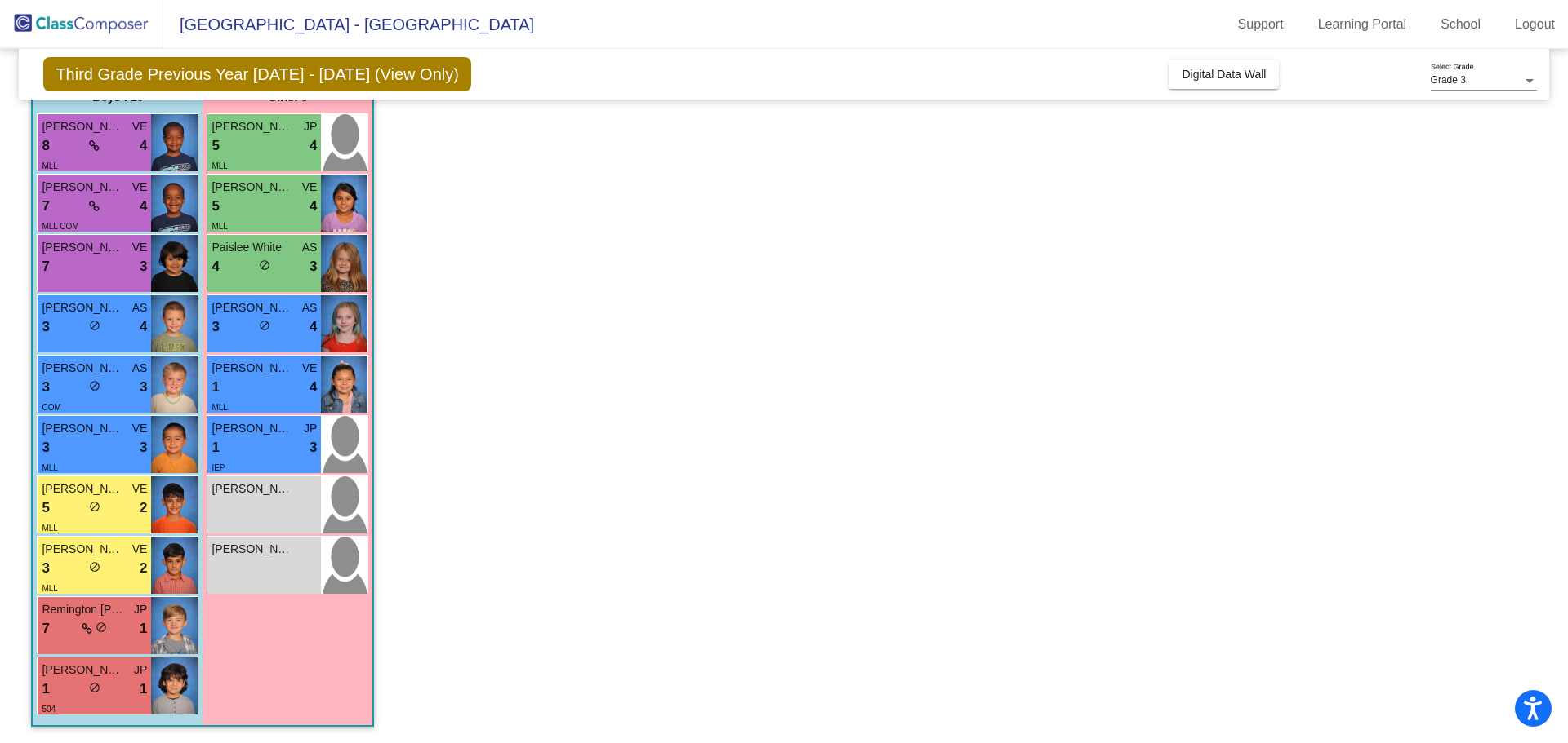
click at [287, 264] on div "4 lock do_not_disturb_alt 3" at bounding box center [264, 267] width 106 height 21
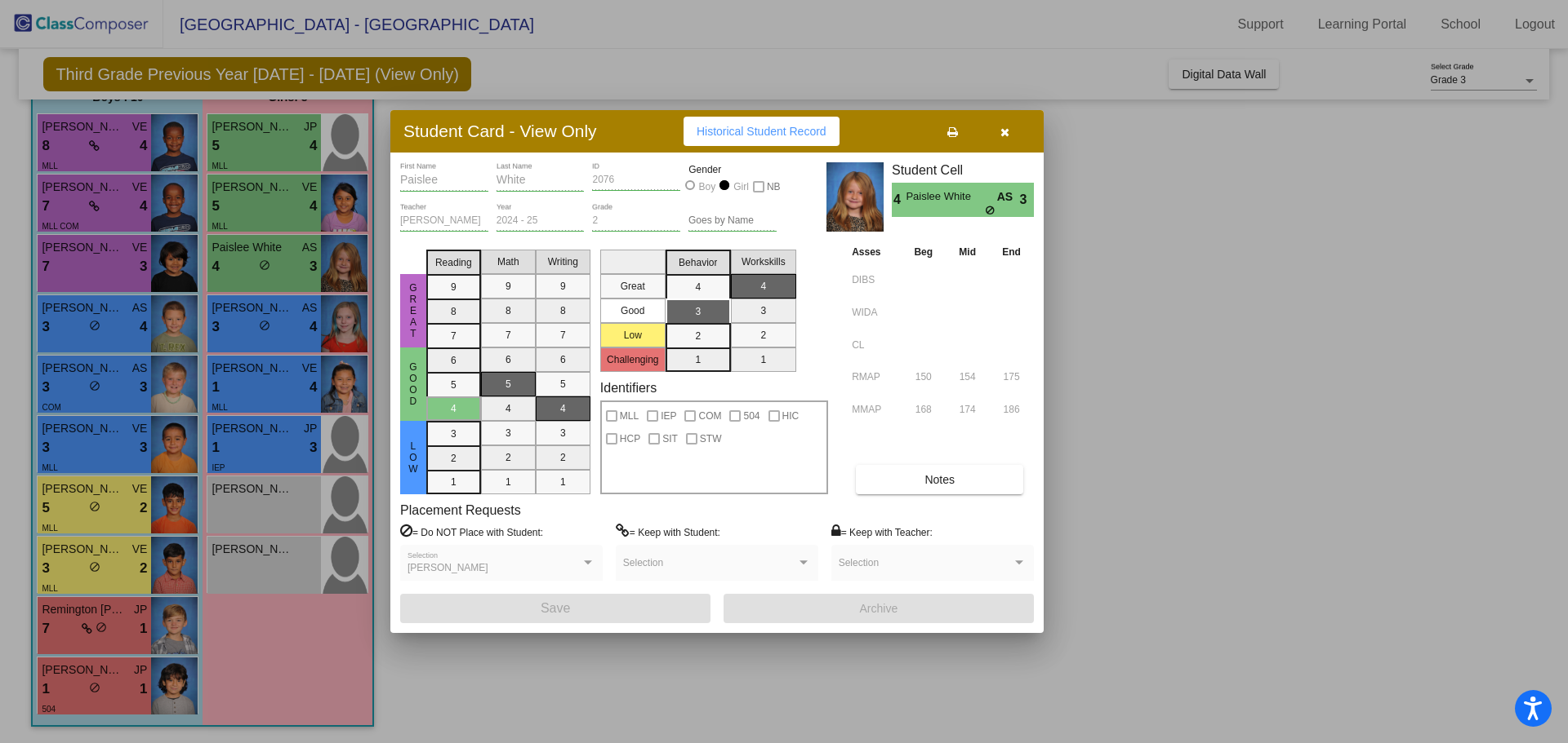
click at [294, 323] on div at bounding box center [784, 372] width 1568 height 743
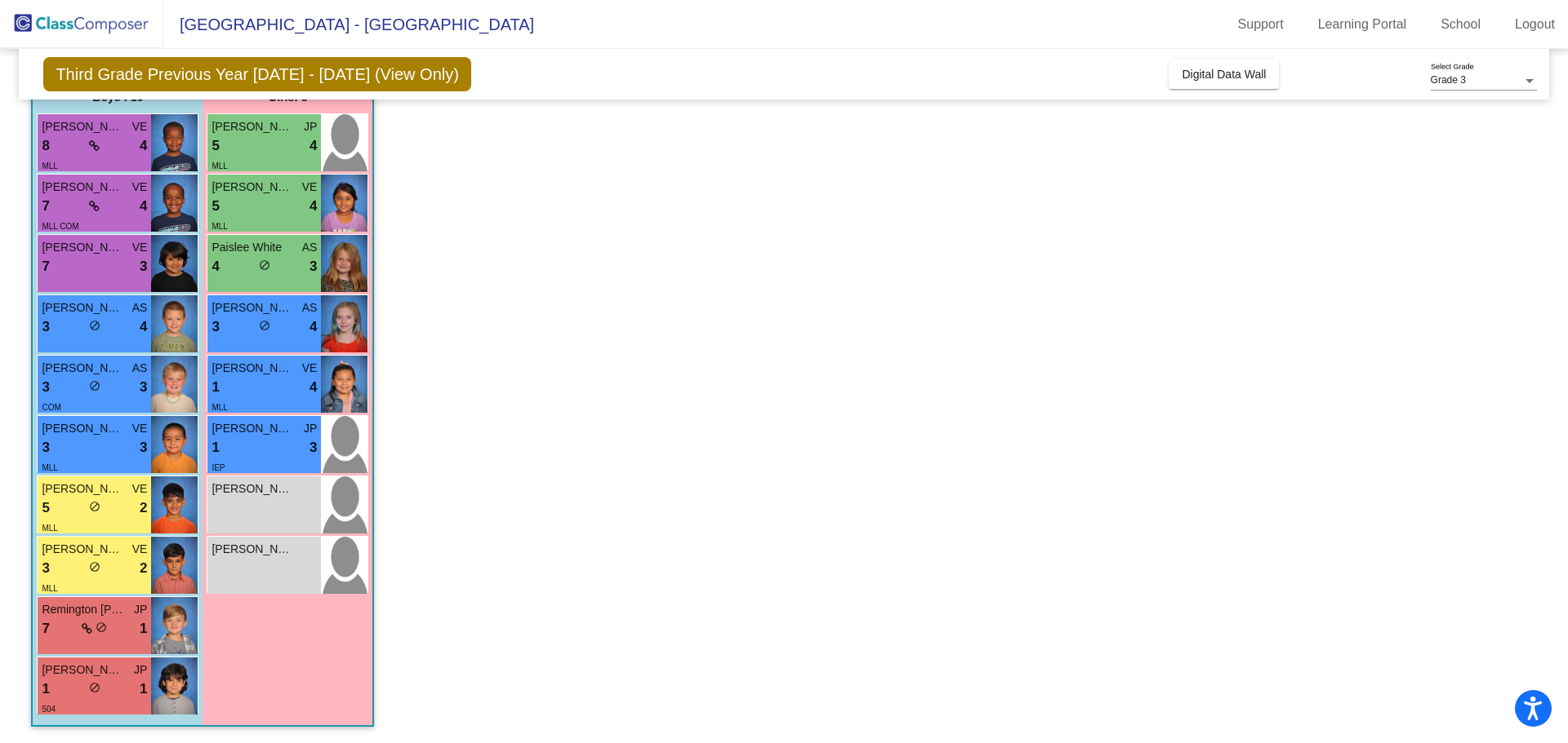
click at [294, 323] on div "3 lock do_not_disturb_alt 4" at bounding box center [264, 327] width 106 height 21
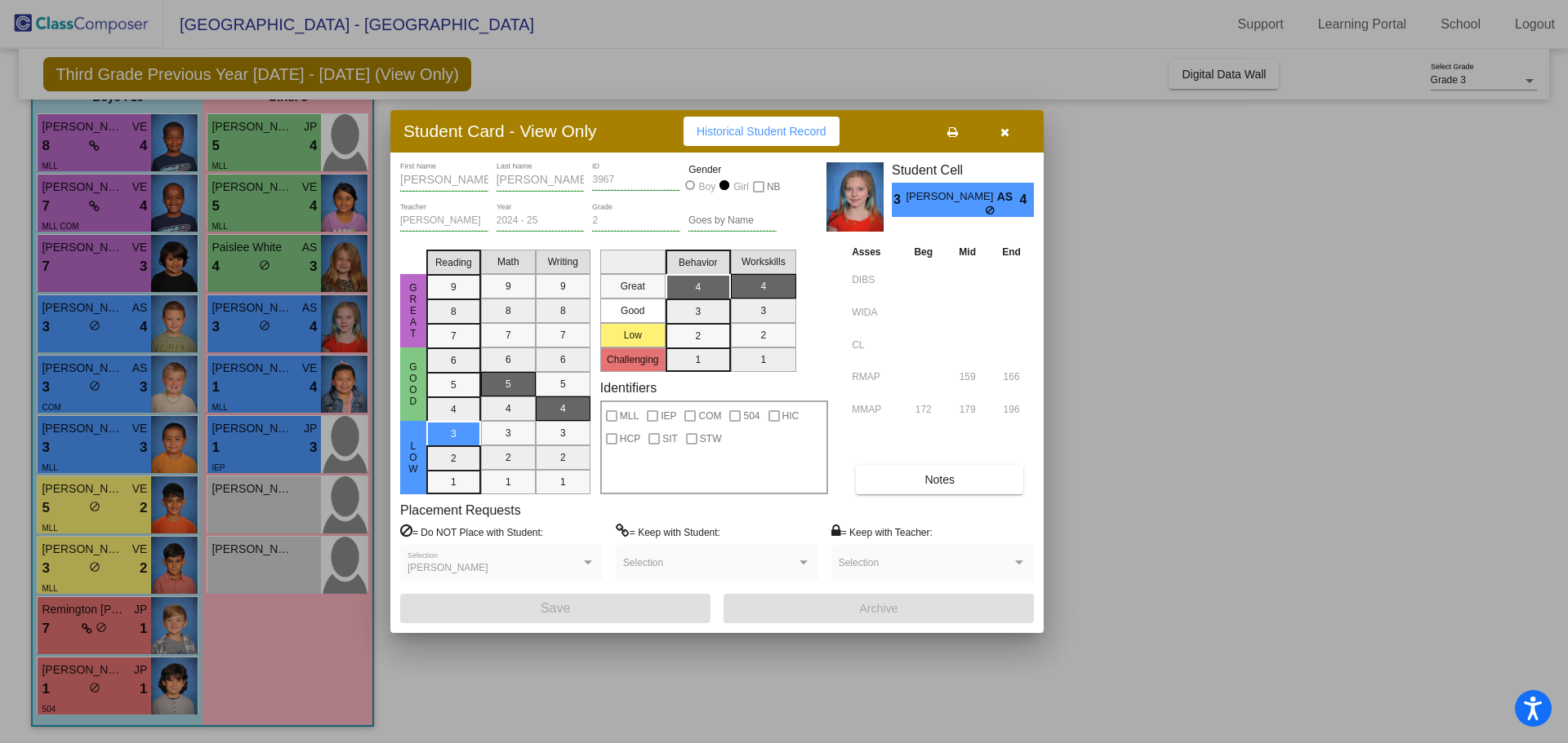
click at [269, 385] on div at bounding box center [784, 372] width 1568 height 743
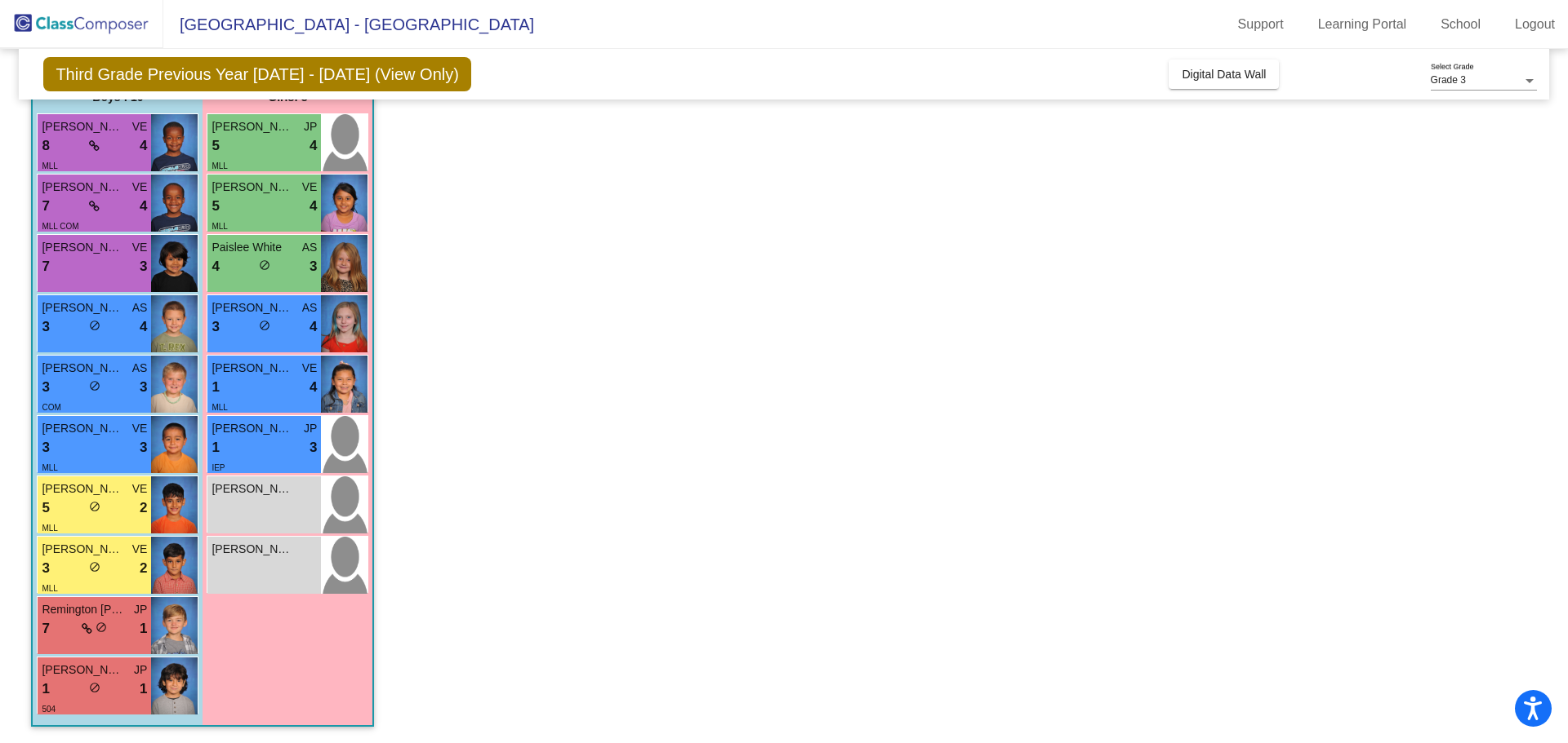
click at [269, 385] on div "1 lock do_not_disturb_alt 4" at bounding box center [264, 388] width 106 height 21
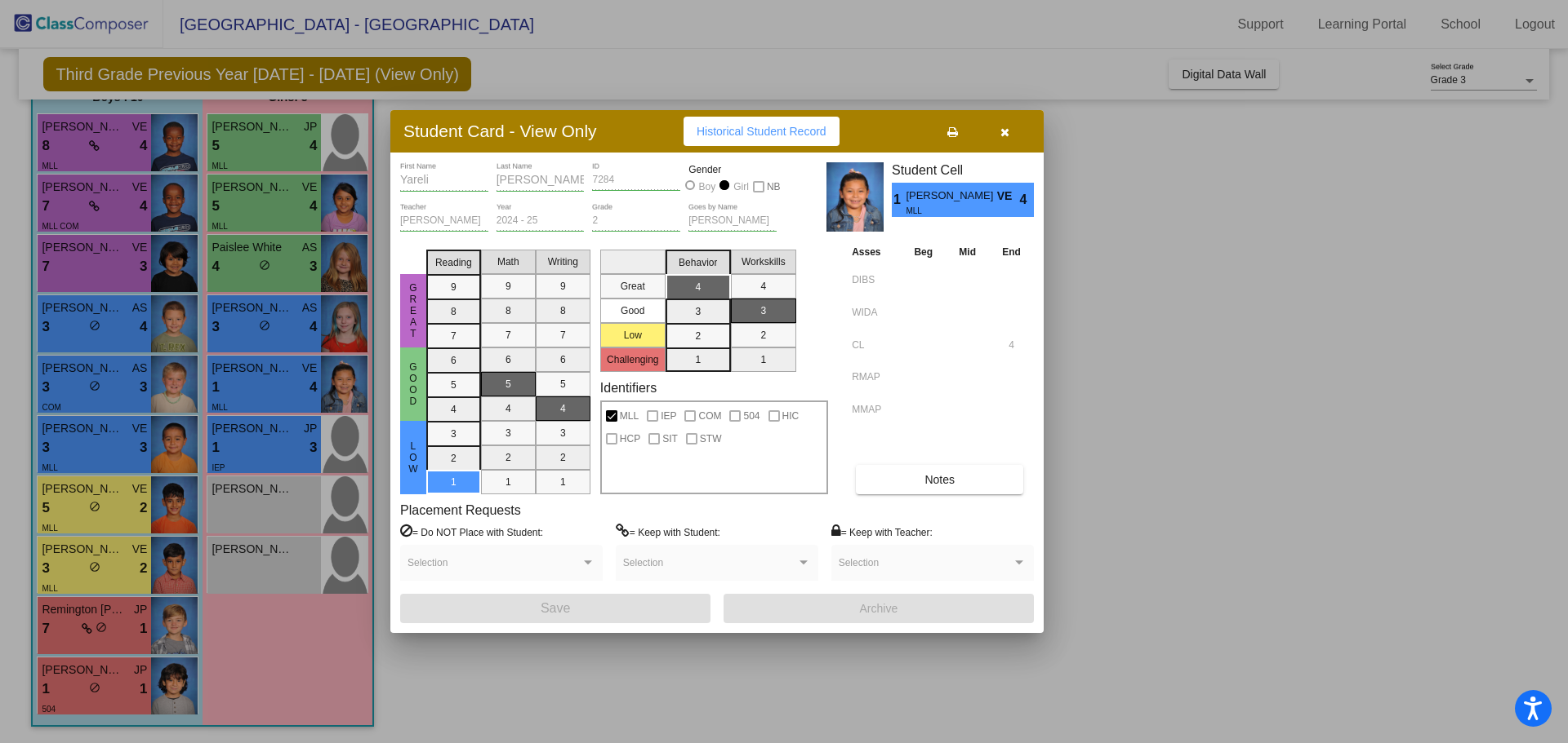
click at [264, 445] on div at bounding box center [784, 372] width 1568 height 743
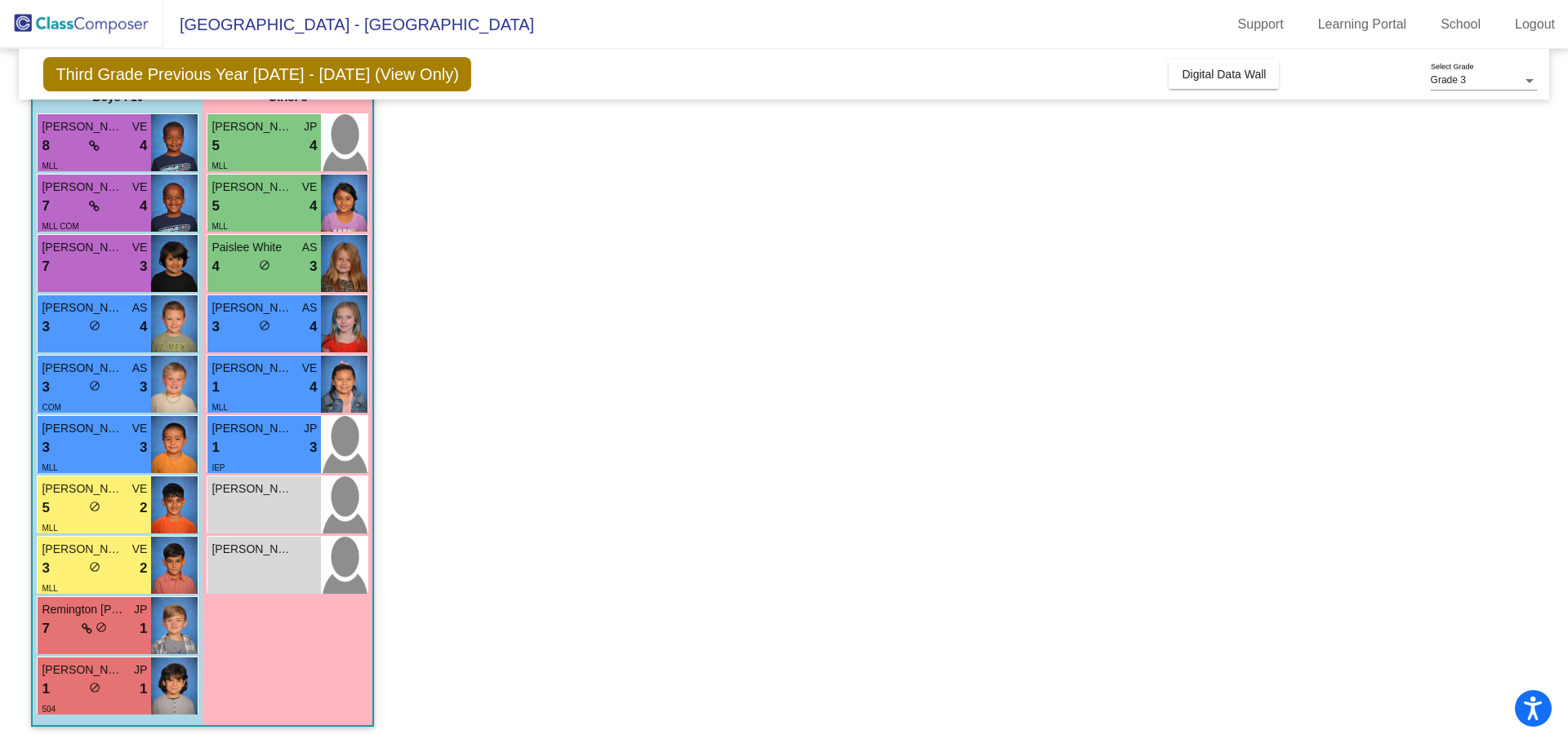
click at [264, 445] on div "1 lock do_not_disturb_alt 3" at bounding box center [264, 448] width 106 height 21
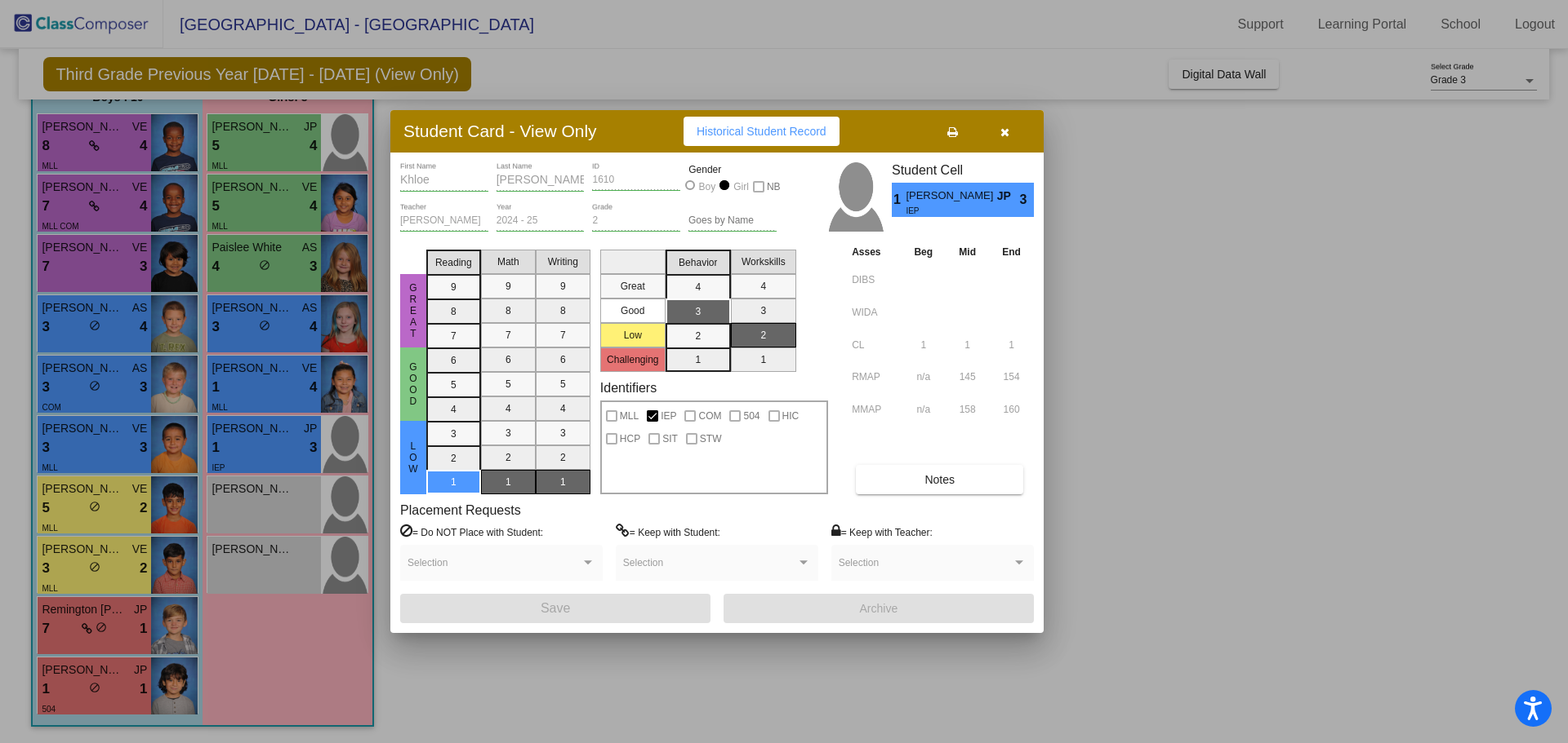
click at [292, 507] on div at bounding box center [784, 372] width 1568 height 743
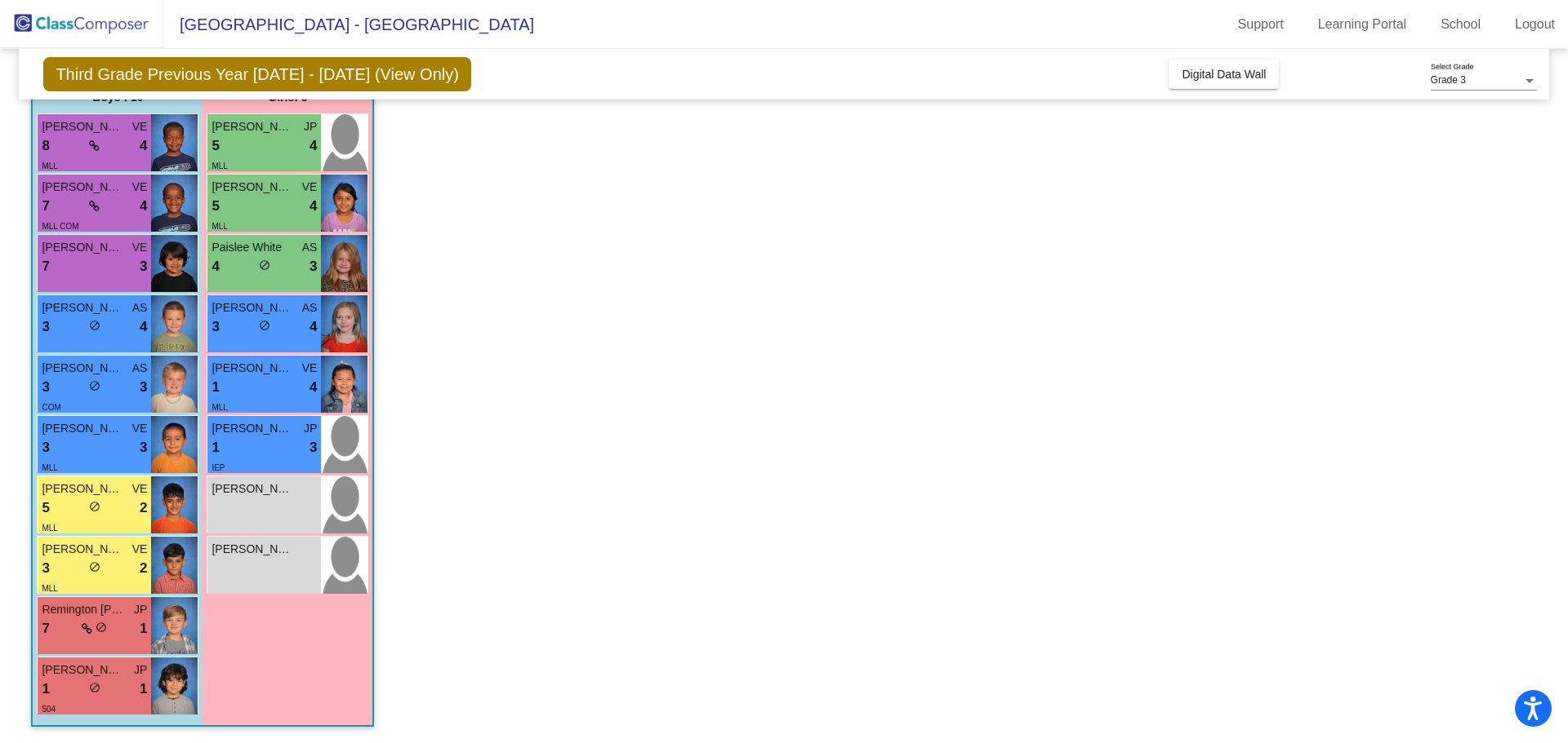
click at [292, 507] on div "Izabel DeLeon lock do_not_disturb_alt" at bounding box center [264, 505] width 114 height 57
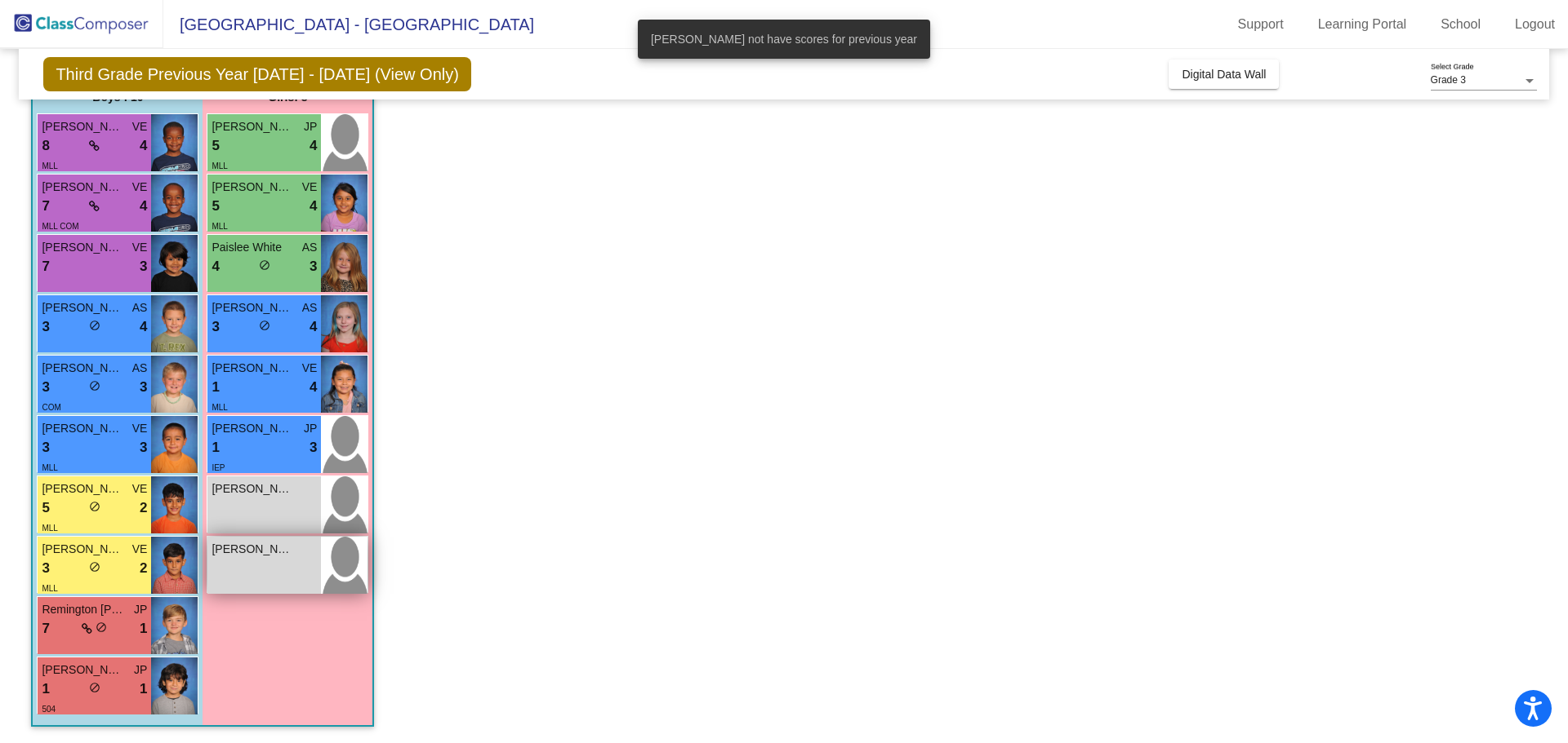
click at [273, 570] on div "Sarah Williams lock do_not_disturb_alt" at bounding box center [264, 565] width 114 height 57
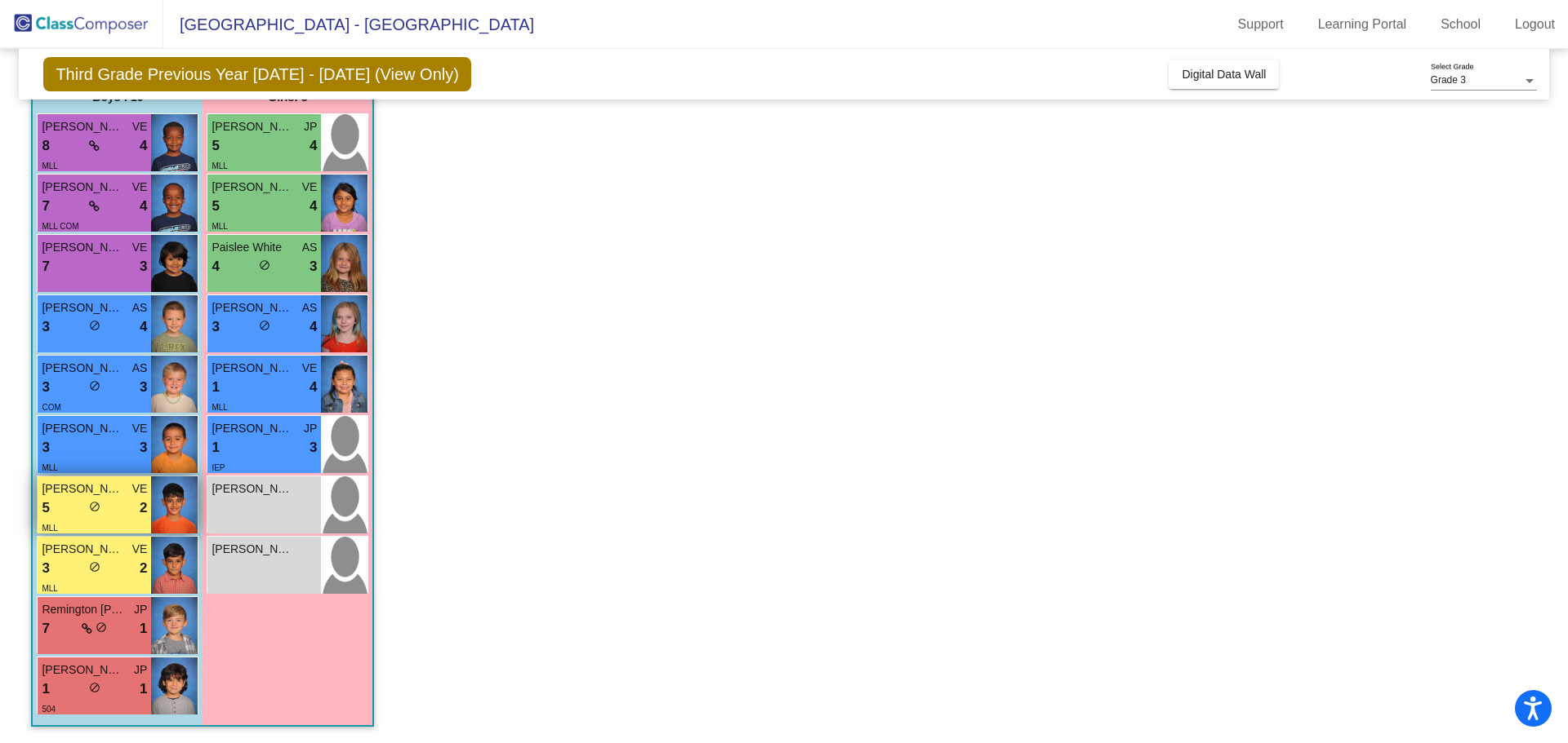
click at [112, 507] on div "5 lock do_not_disturb_alt 2" at bounding box center [94, 508] width 106 height 21
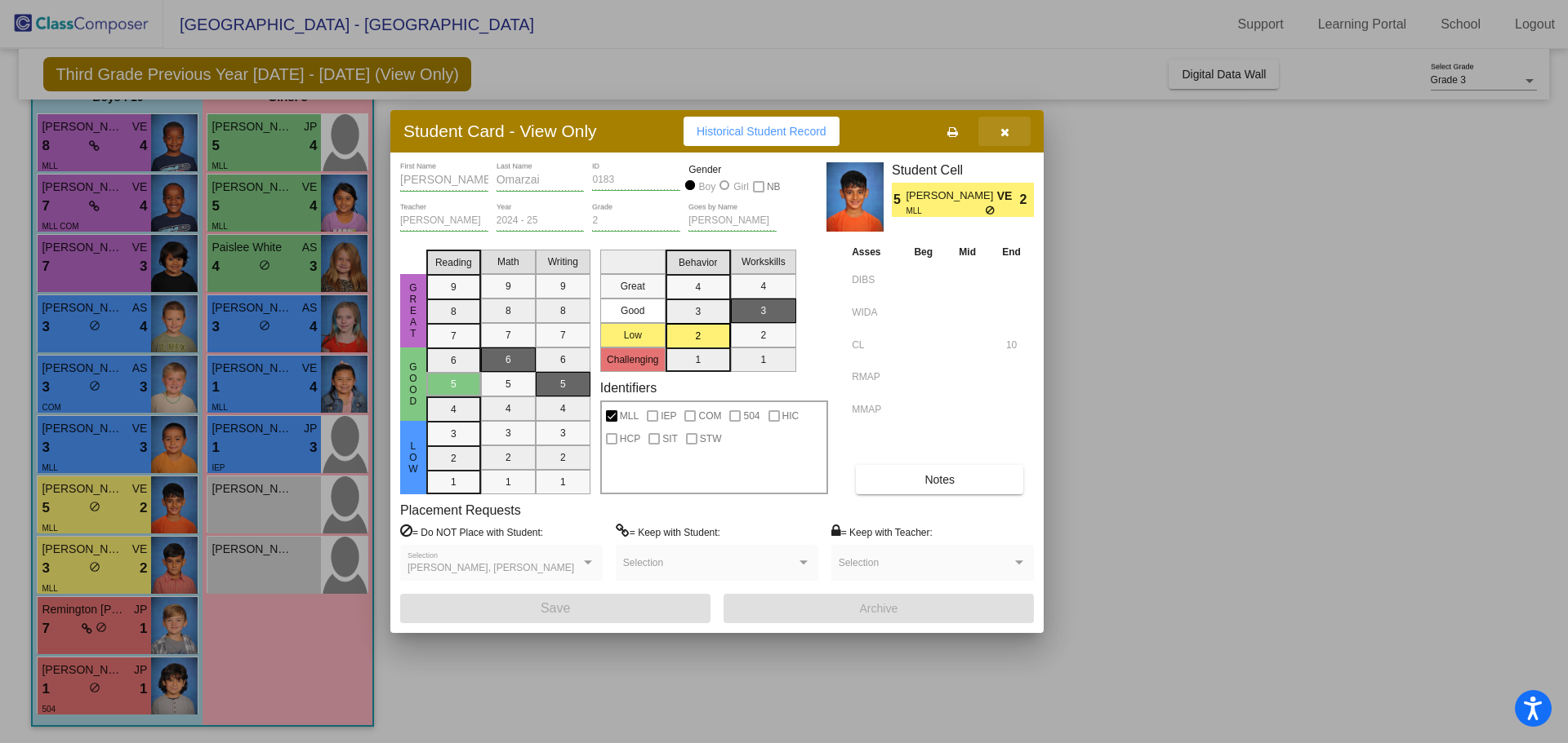
click at [1008, 129] on icon "button" at bounding box center [1005, 133] width 9 height 11
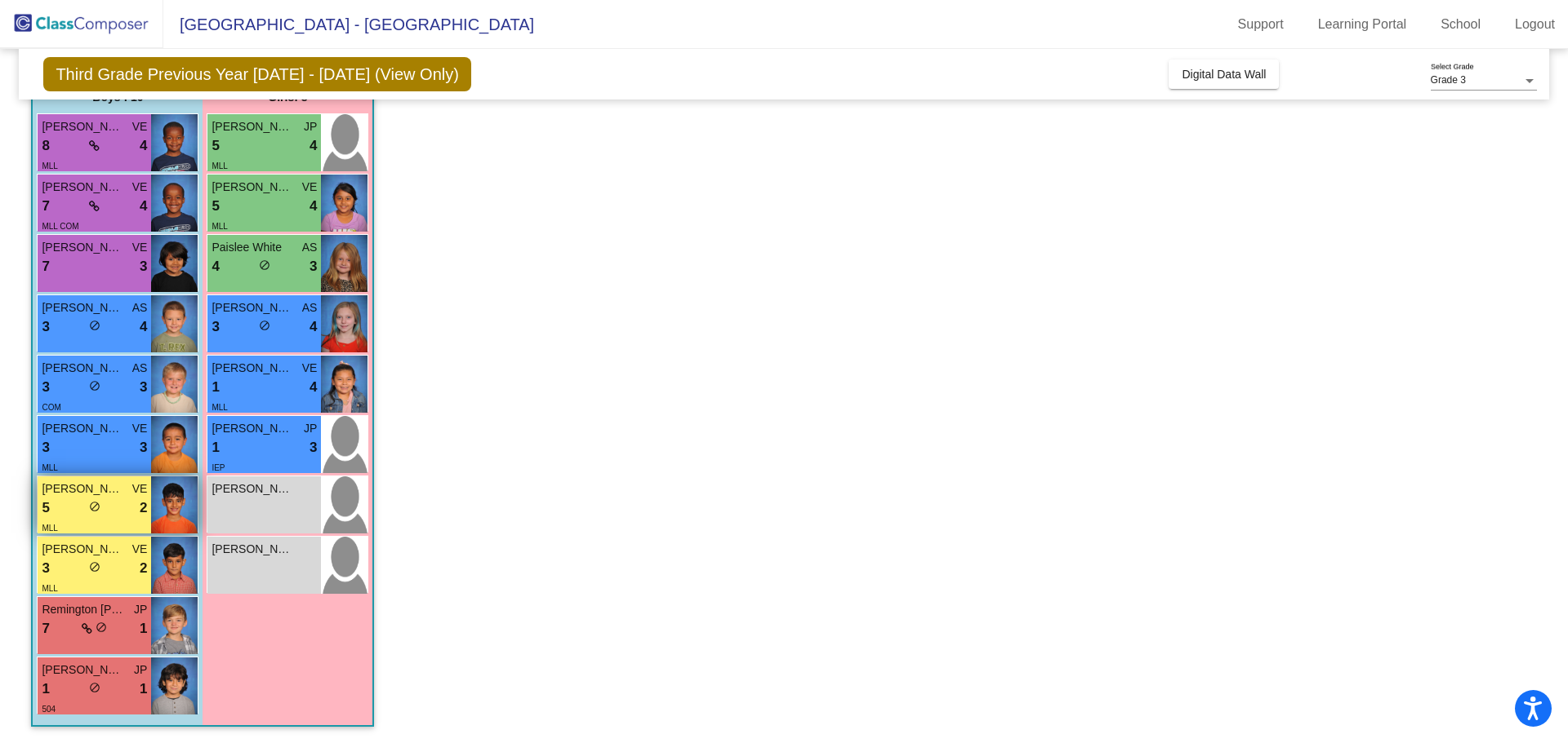
click at [66, 504] on div "5 lock do_not_disturb_alt 2" at bounding box center [94, 508] width 106 height 21
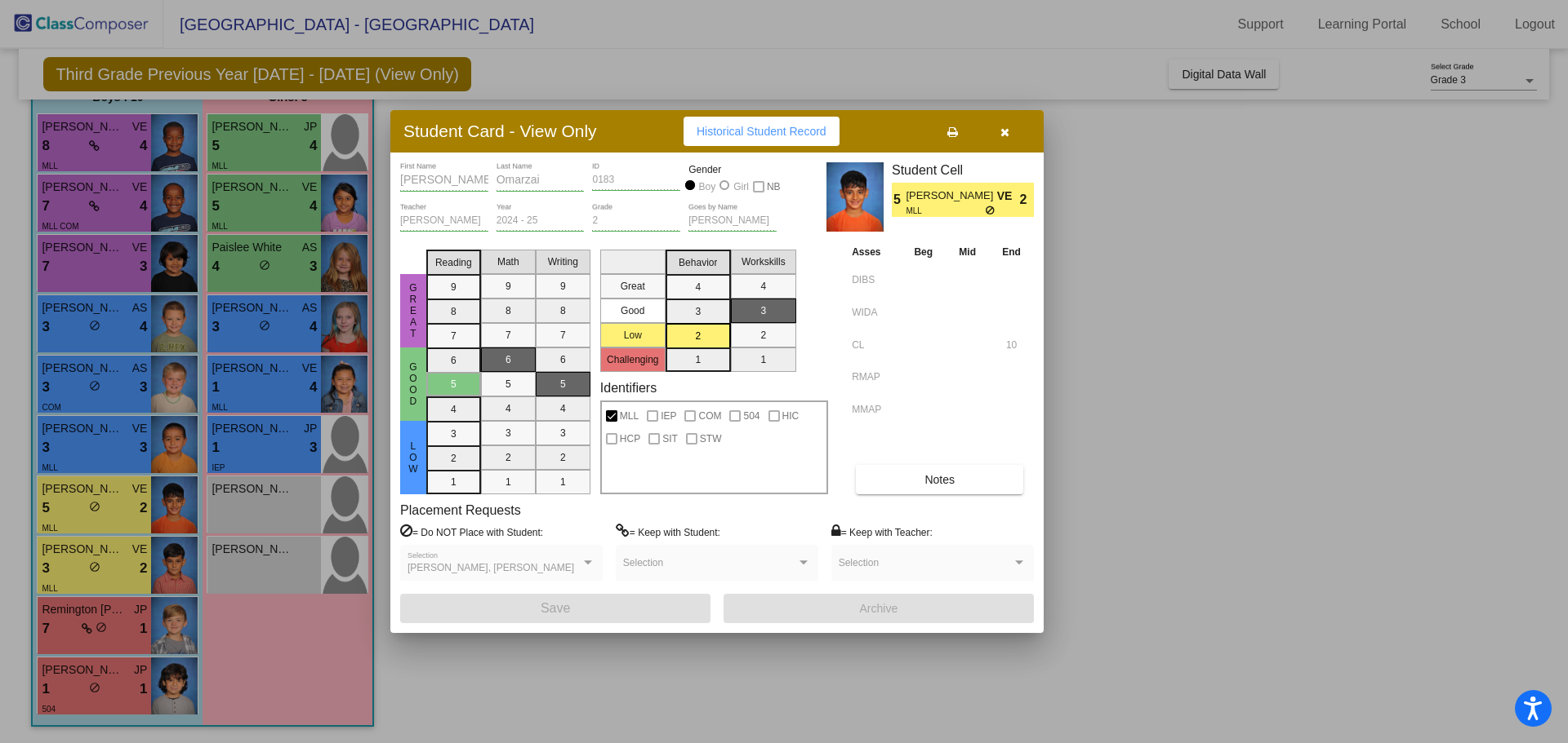
click at [1007, 128] on icon "button" at bounding box center [1005, 133] width 9 height 11
